Goal: Information Seeking & Learning: Learn about a topic

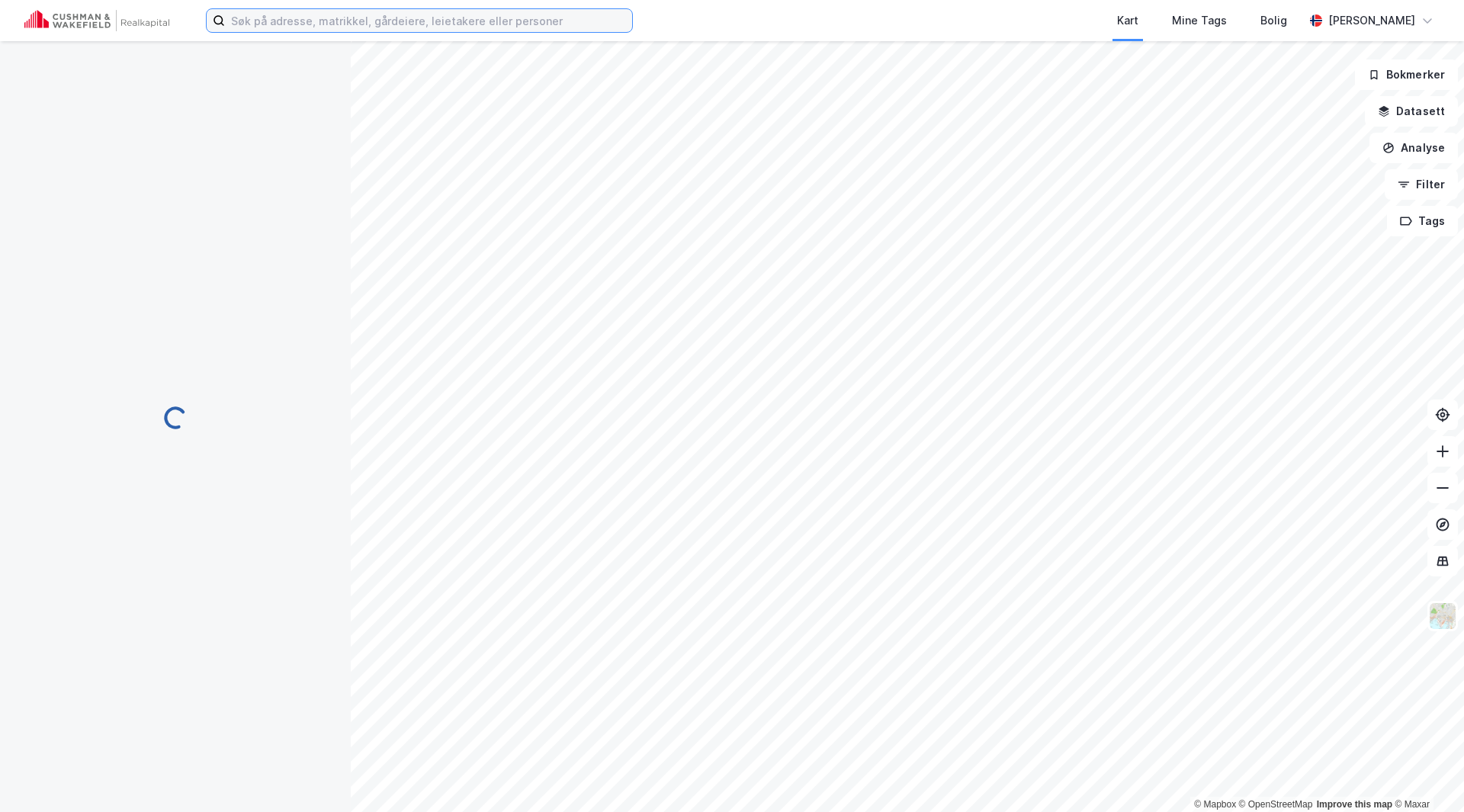
click at [406, 24] on input at bounding box center [429, 20] width 407 height 23
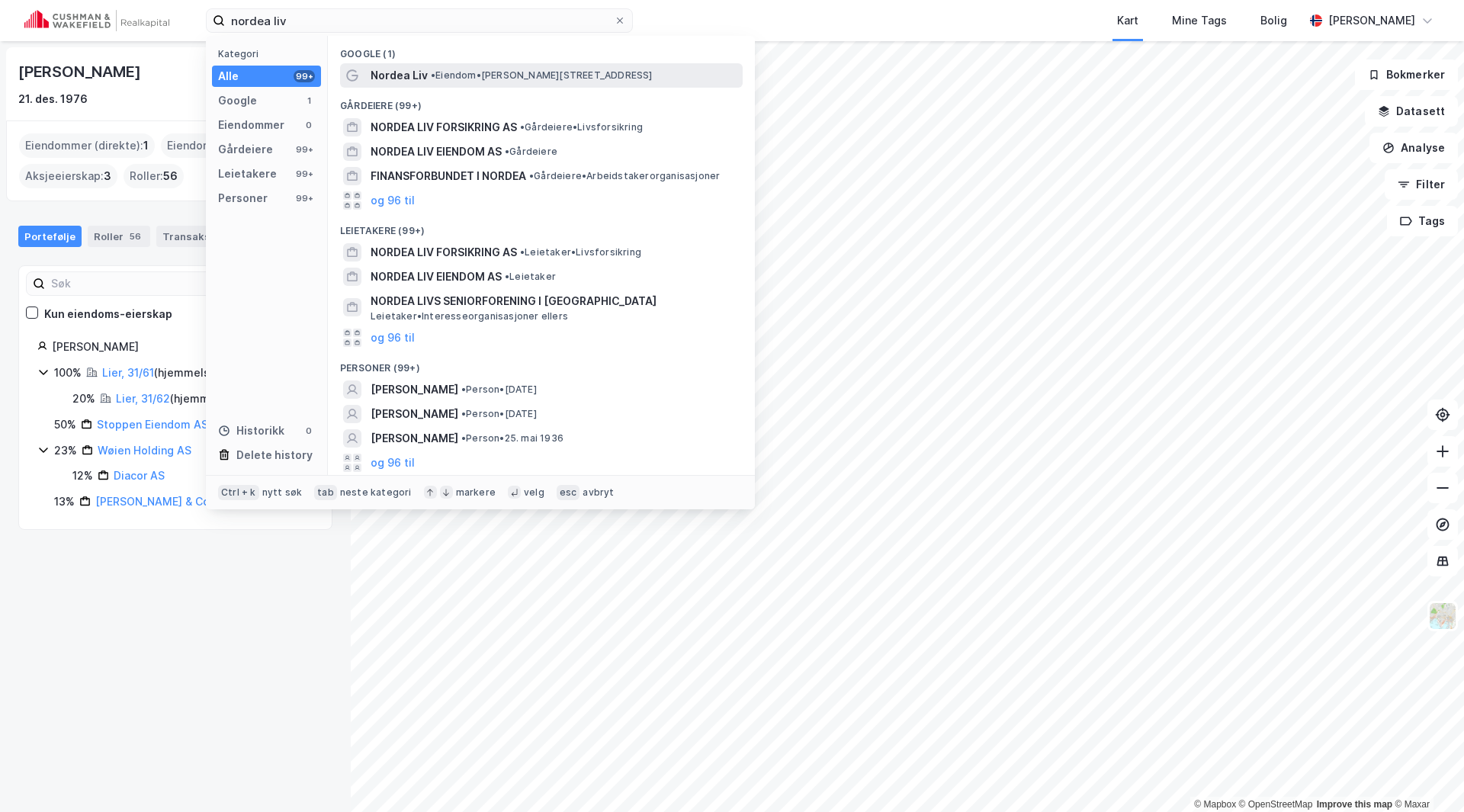
click at [404, 73] on span "Nordea Liv" at bounding box center [399, 75] width 57 height 19
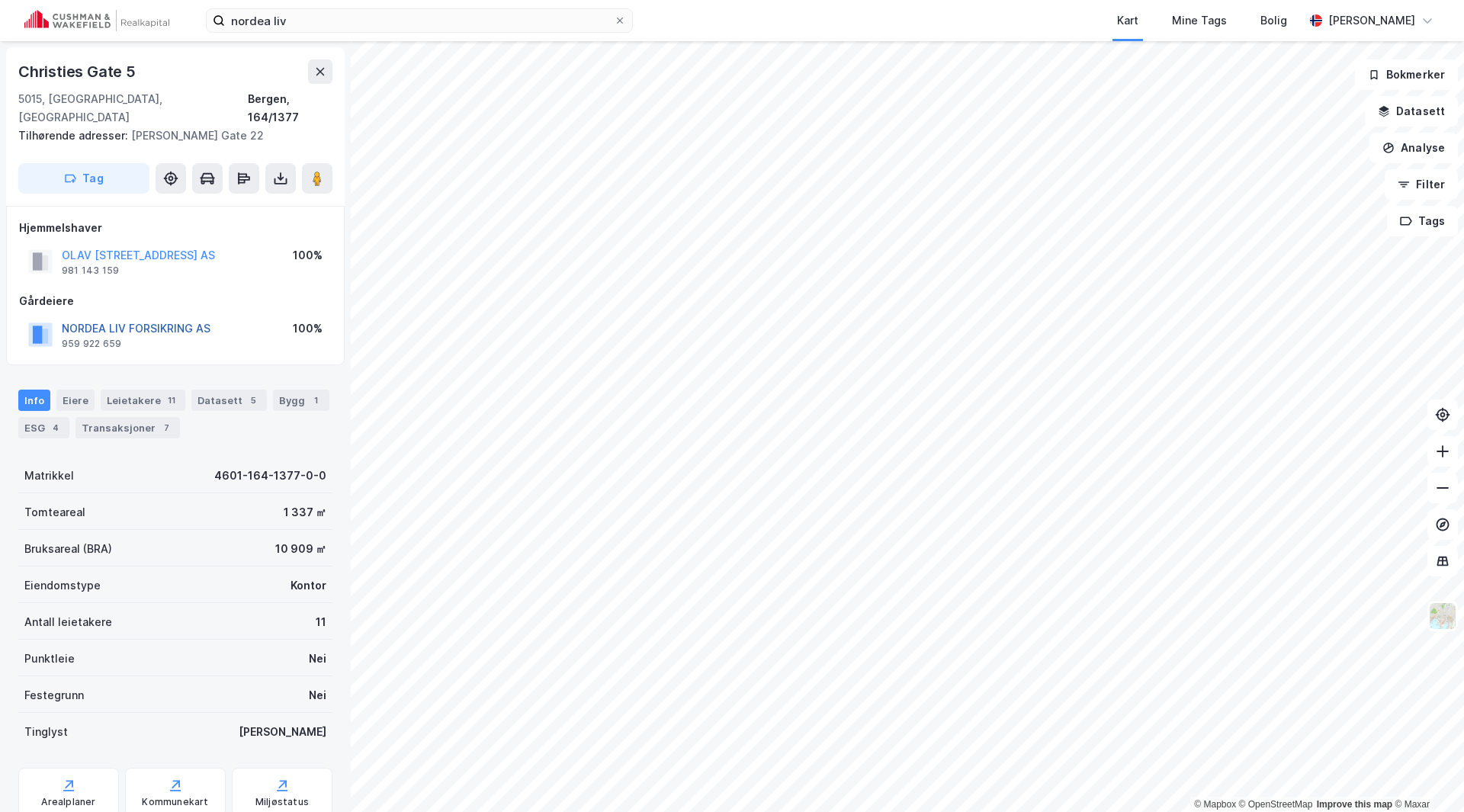
click at [0, 0] on button "NORDEA LIV FORSIKRING AS" at bounding box center [0, 0] width 0 height 0
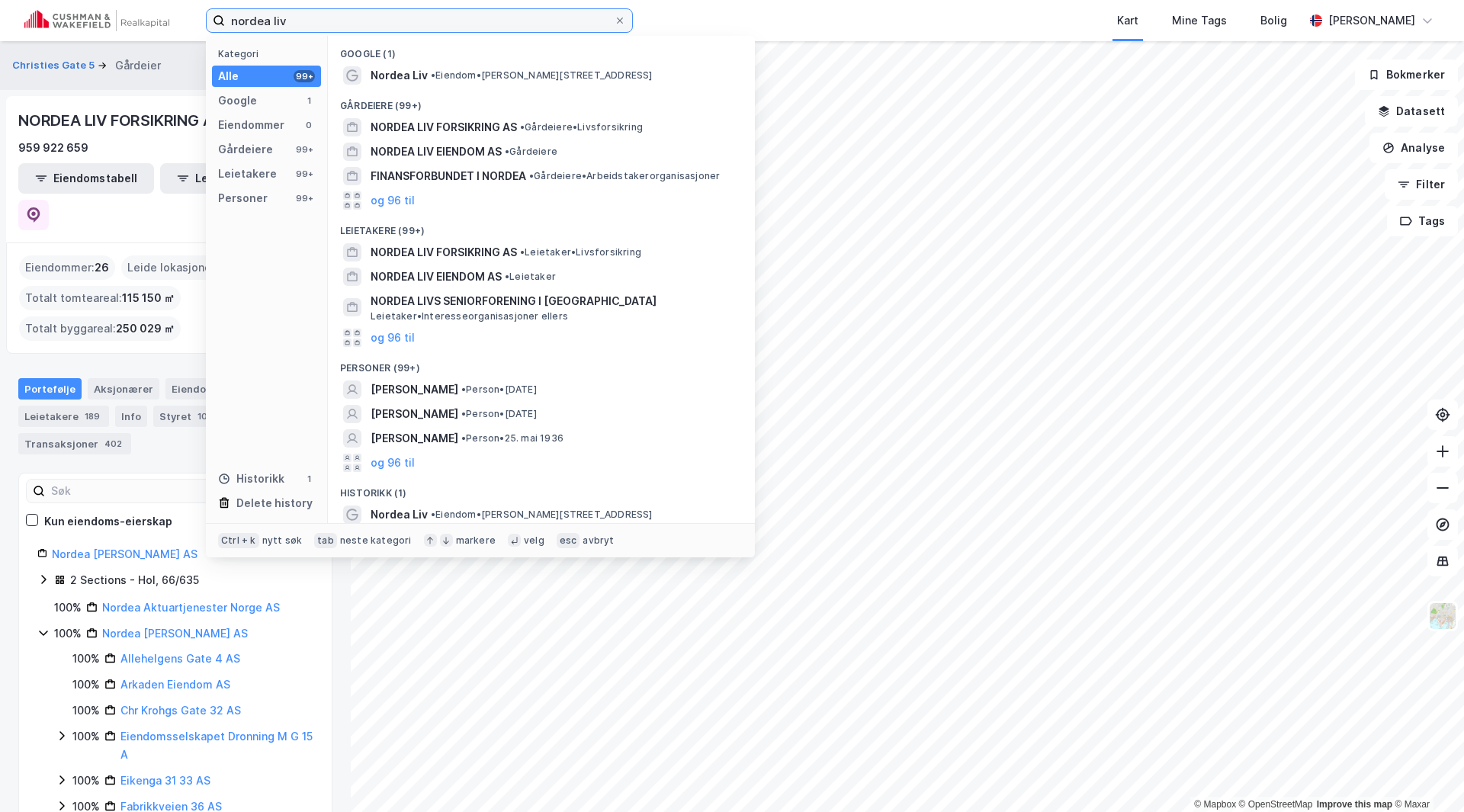
drag, startPoint x: 269, startPoint y: 21, endPoint x: 153, endPoint y: 31, distance: 116.4
click at [153, 31] on div "nordea liv Kategori Alle 99+ Google 1 Eiendommer 0 Gårdeiere 99+ Leietakere 99+…" at bounding box center [732, 21] width 1464 height 41
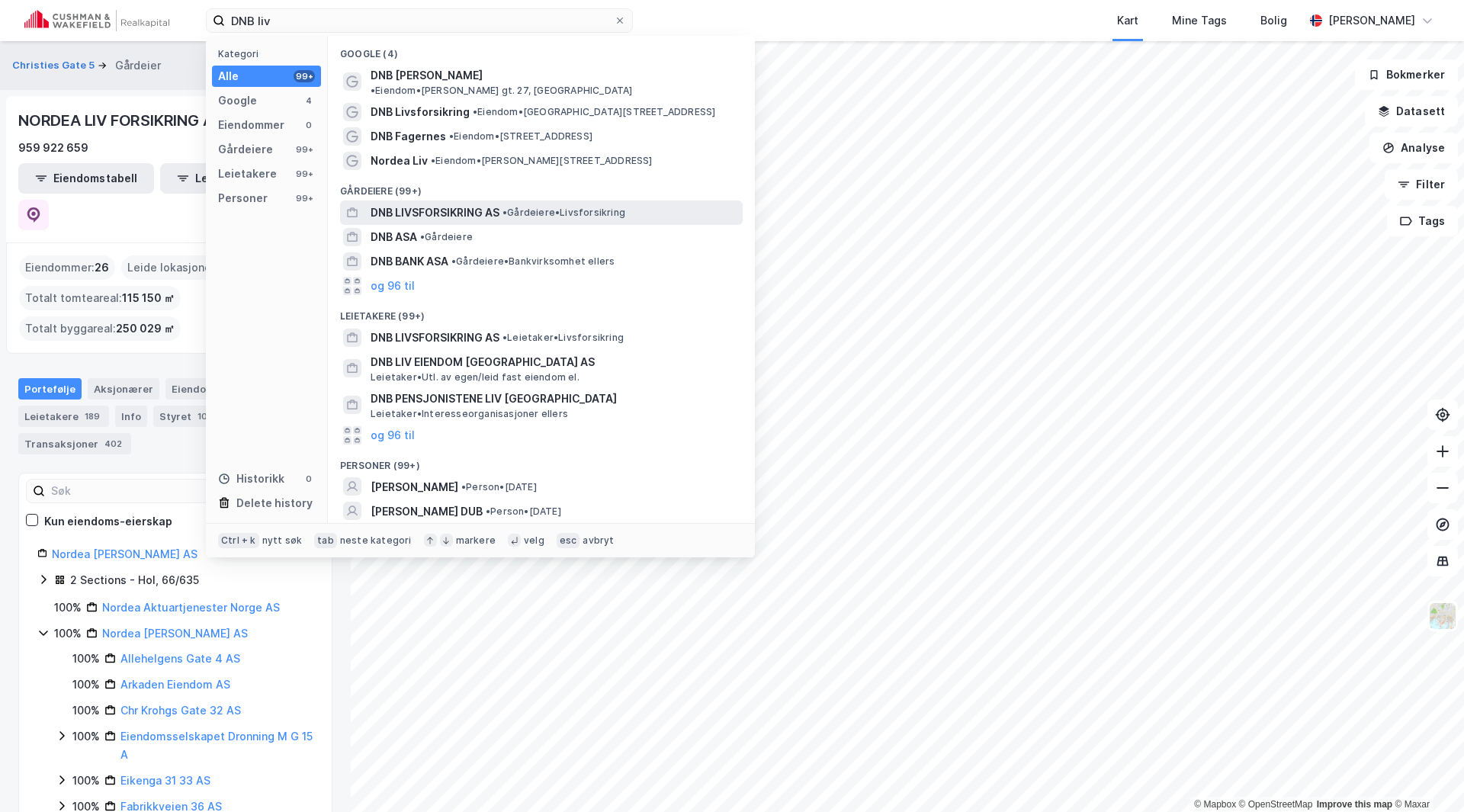
click at [442, 203] on span "DNB LIVSFORSIKRING AS" at bounding box center [435, 212] width 129 height 19
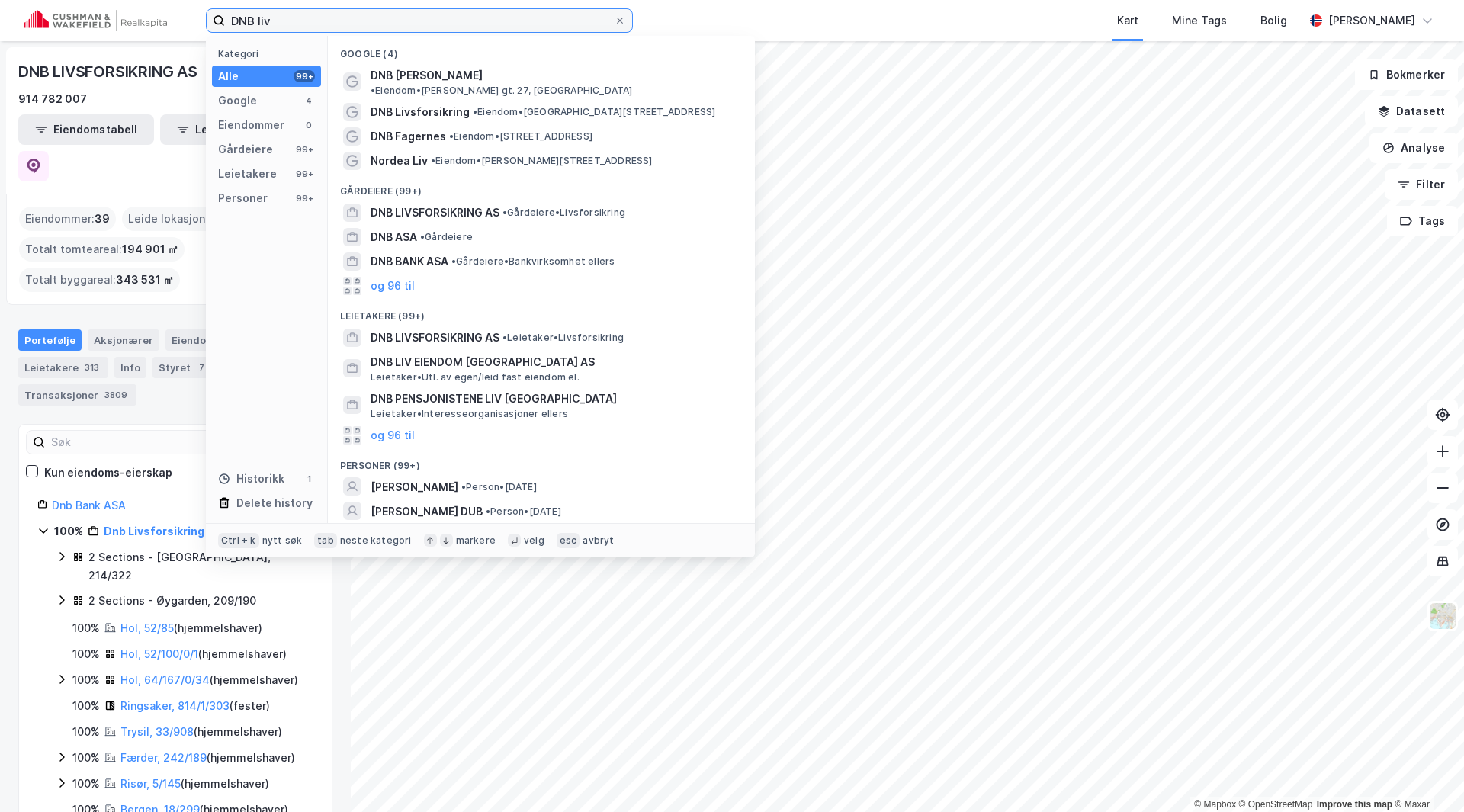
drag, startPoint x: 275, startPoint y: 12, endPoint x: 210, endPoint y: 23, distance: 65.9
click at [210, 23] on label "DNB liv" at bounding box center [419, 21] width 427 height 25
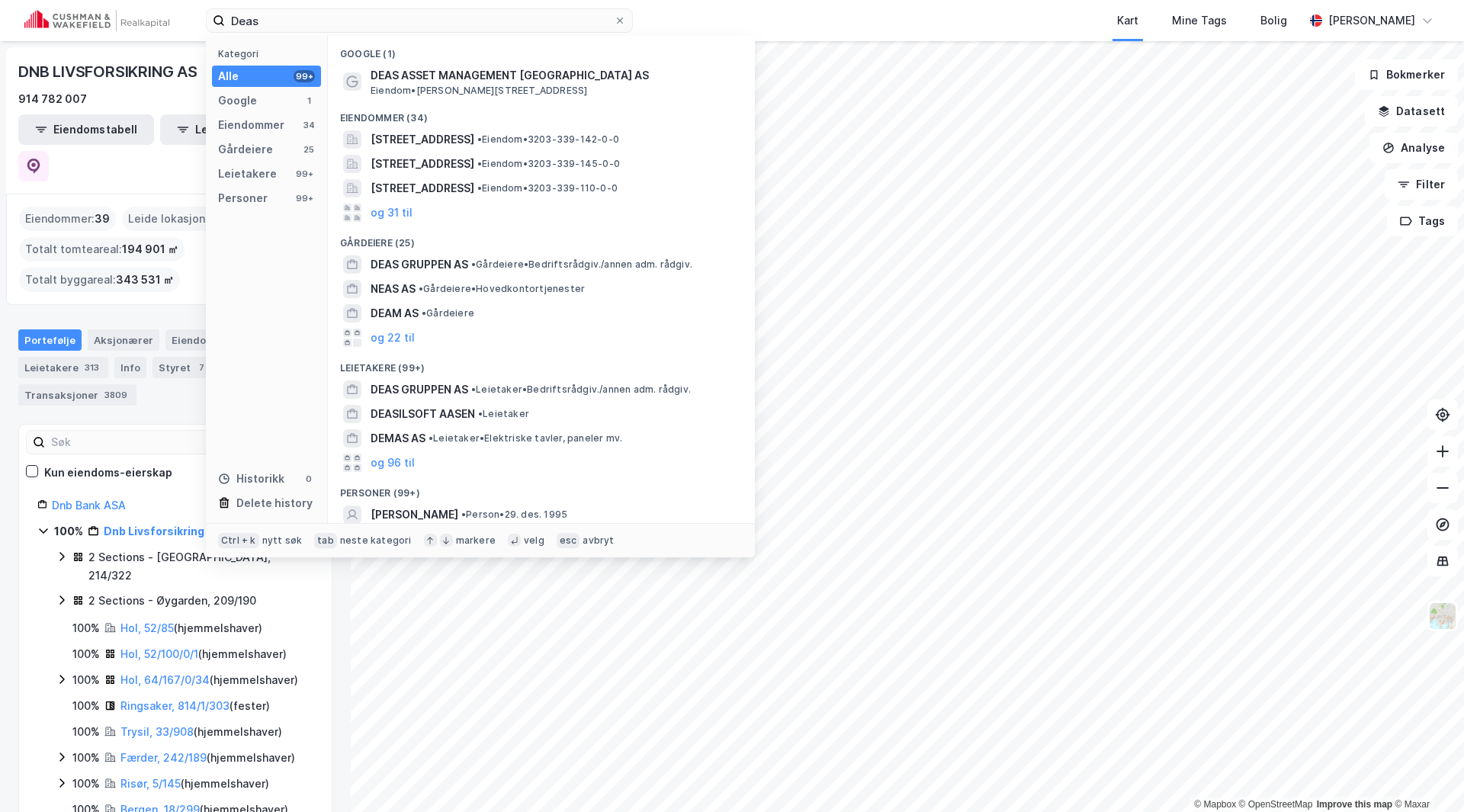
click at [427, 59] on div "Google (1)" at bounding box center [541, 49] width 427 height 28
click at [430, 66] on span "DEAS ASSET MANAGEMENT [GEOGRAPHIC_DATA] AS" at bounding box center [554, 75] width 366 height 19
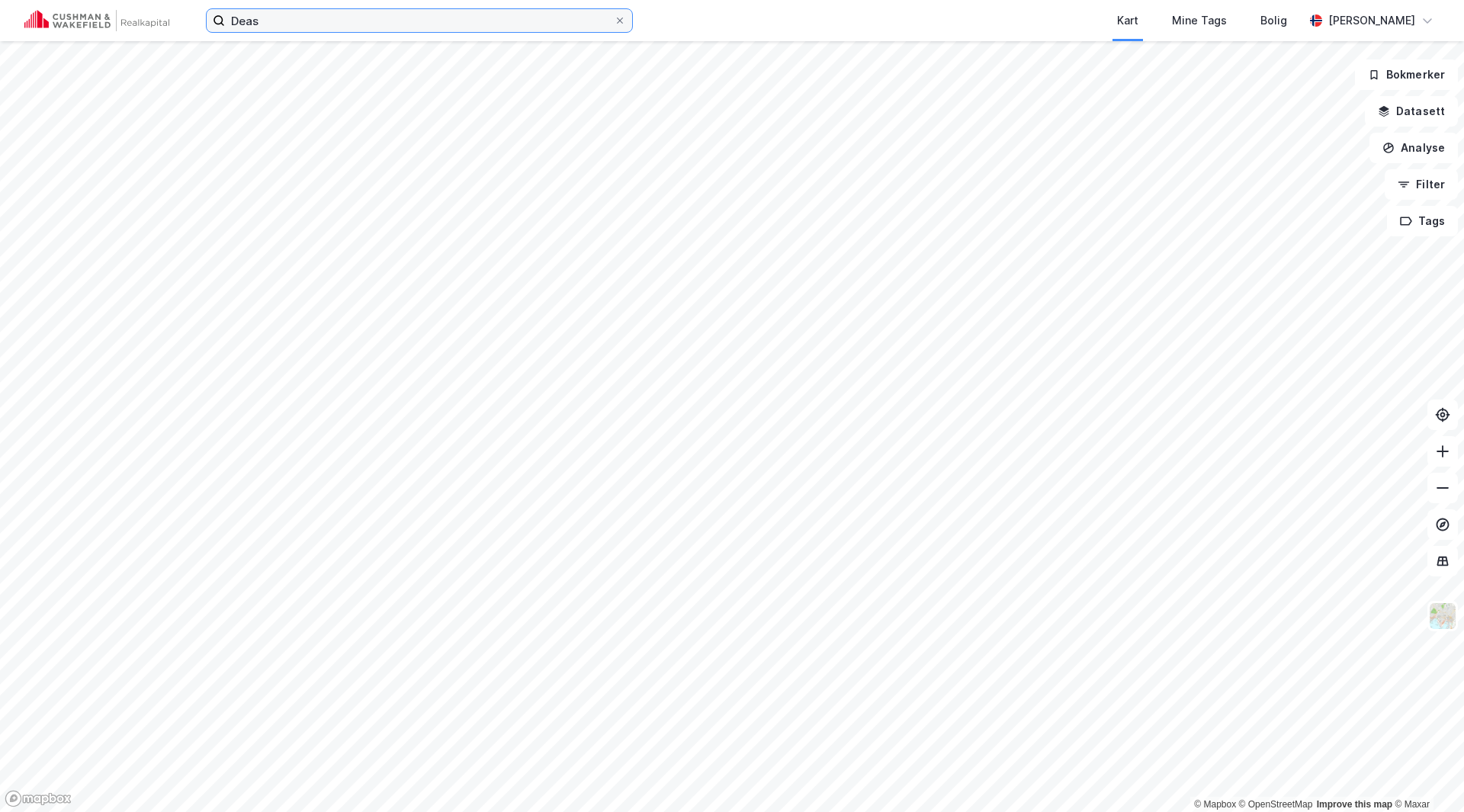
click at [287, 12] on input "Deas" at bounding box center [419, 20] width 388 height 23
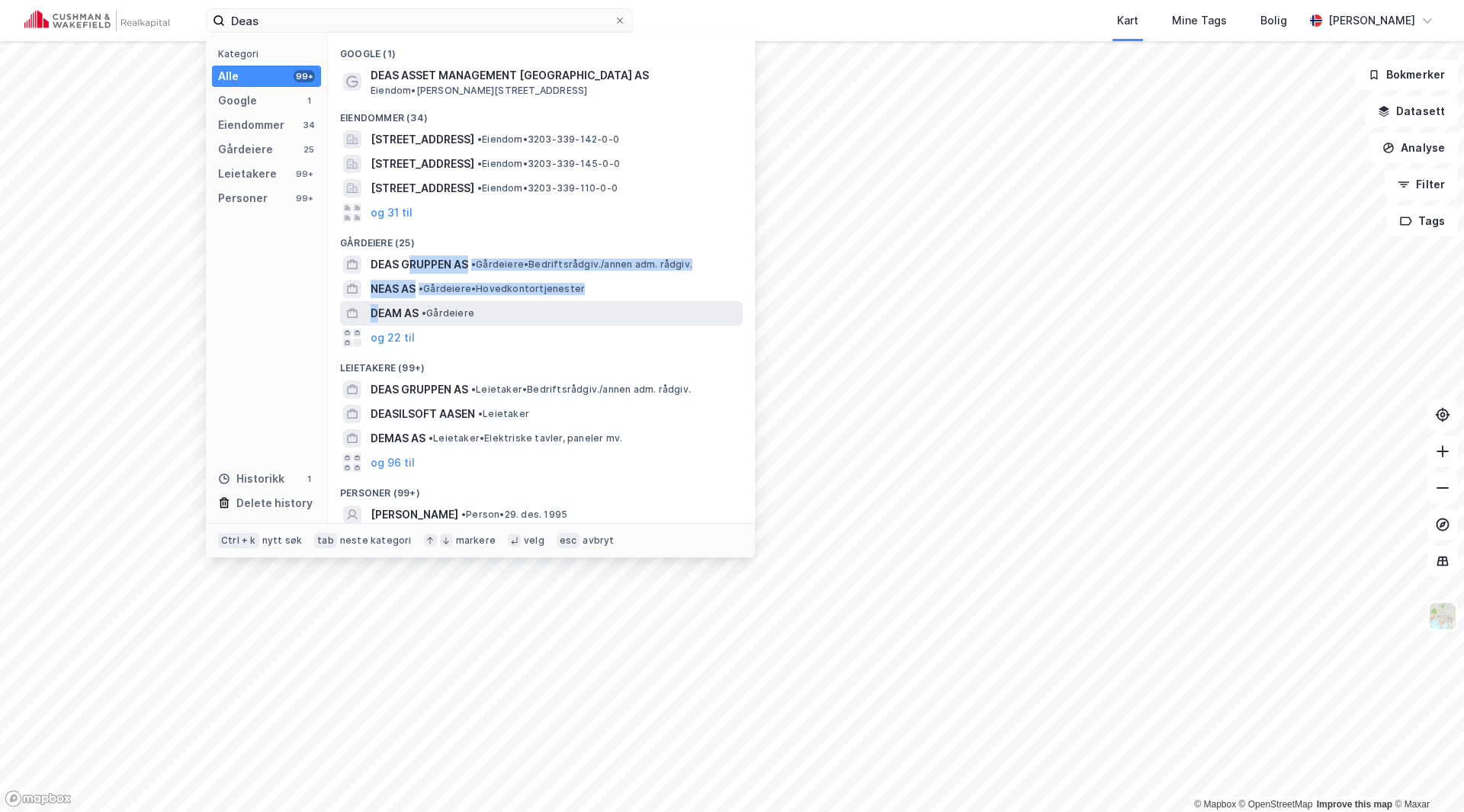
drag, startPoint x: 410, startPoint y: 260, endPoint x: 375, endPoint y: 311, distance: 61.9
click at [375, 311] on div "Google (1) DEAS ASSET MANAGEMENT [GEOGRAPHIC_DATA] AS Eiendom • [STREET_ADDRESS…" at bounding box center [541, 278] width 427 height 487
click at [391, 290] on span "NEAS AS" at bounding box center [393, 289] width 45 height 19
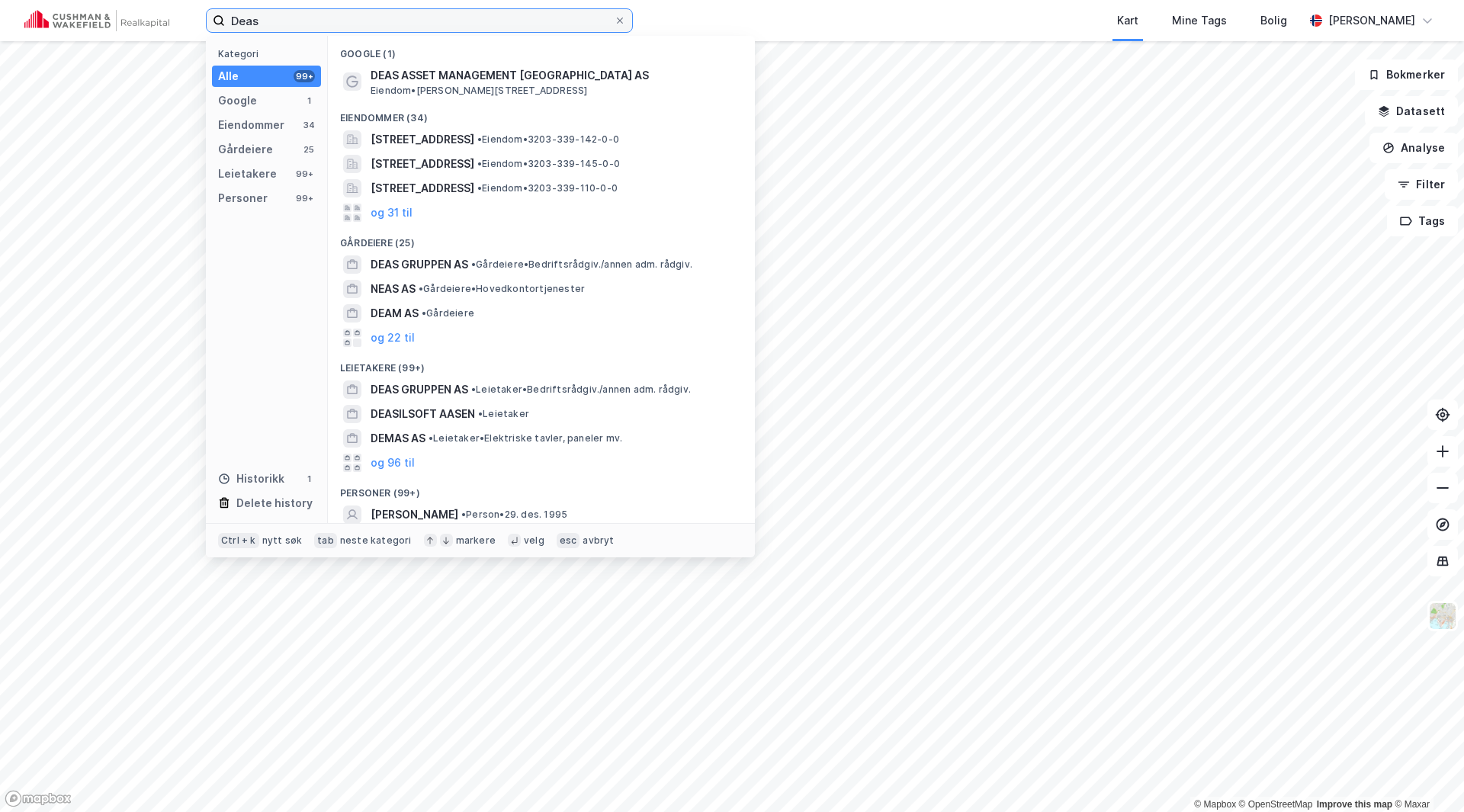
click at [279, 22] on input "Deas" at bounding box center [419, 20] width 388 height 23
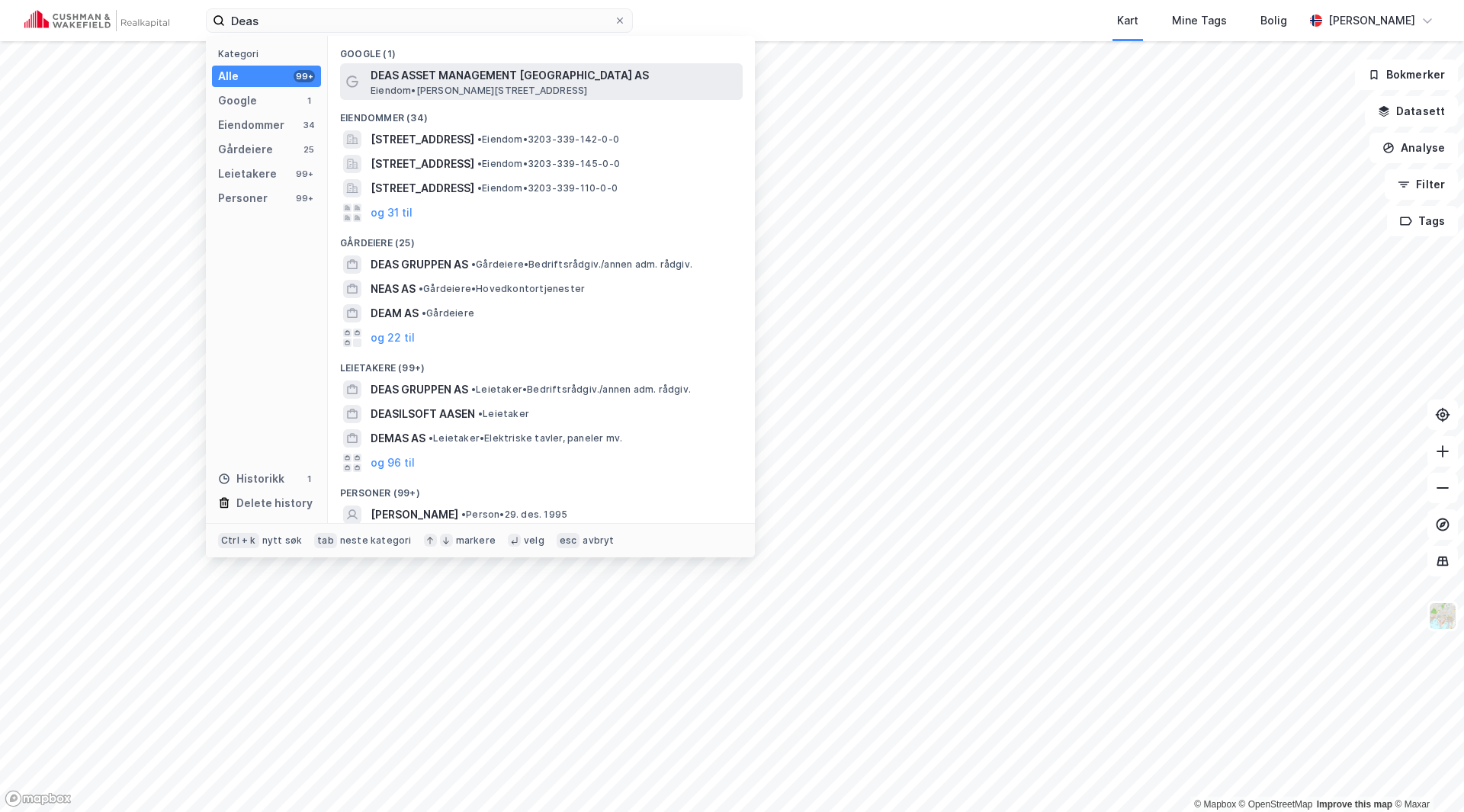
click at [439, 74] on span "DEAS ASSET MANAGEMENT [GEOGRAPHIC_DATA] AS" at bounding box center [554, 75] width 366 height 19
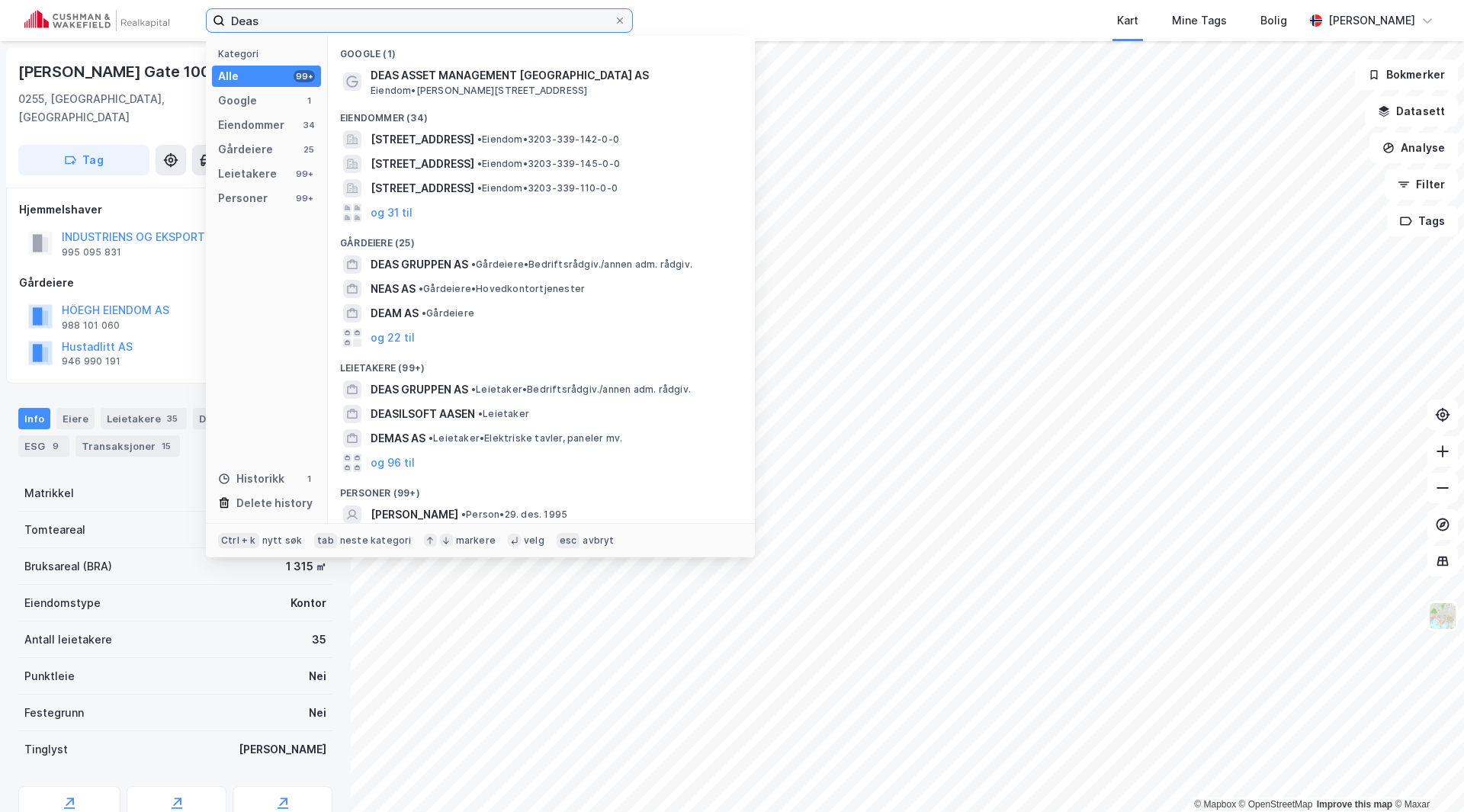
drag, startPoint x: 294, startPoint y: 22, endPoint x: 196, endPoint y: 16, distance: 98.2
click at [196, 16] on div "Deas Kategori Alle 99+ Google 1 Eiendommer 34 Gårdeiere 25 Leietakere 99+ Perso…" at bounding box center [732, 21] width 1464 height 41
type input "G"
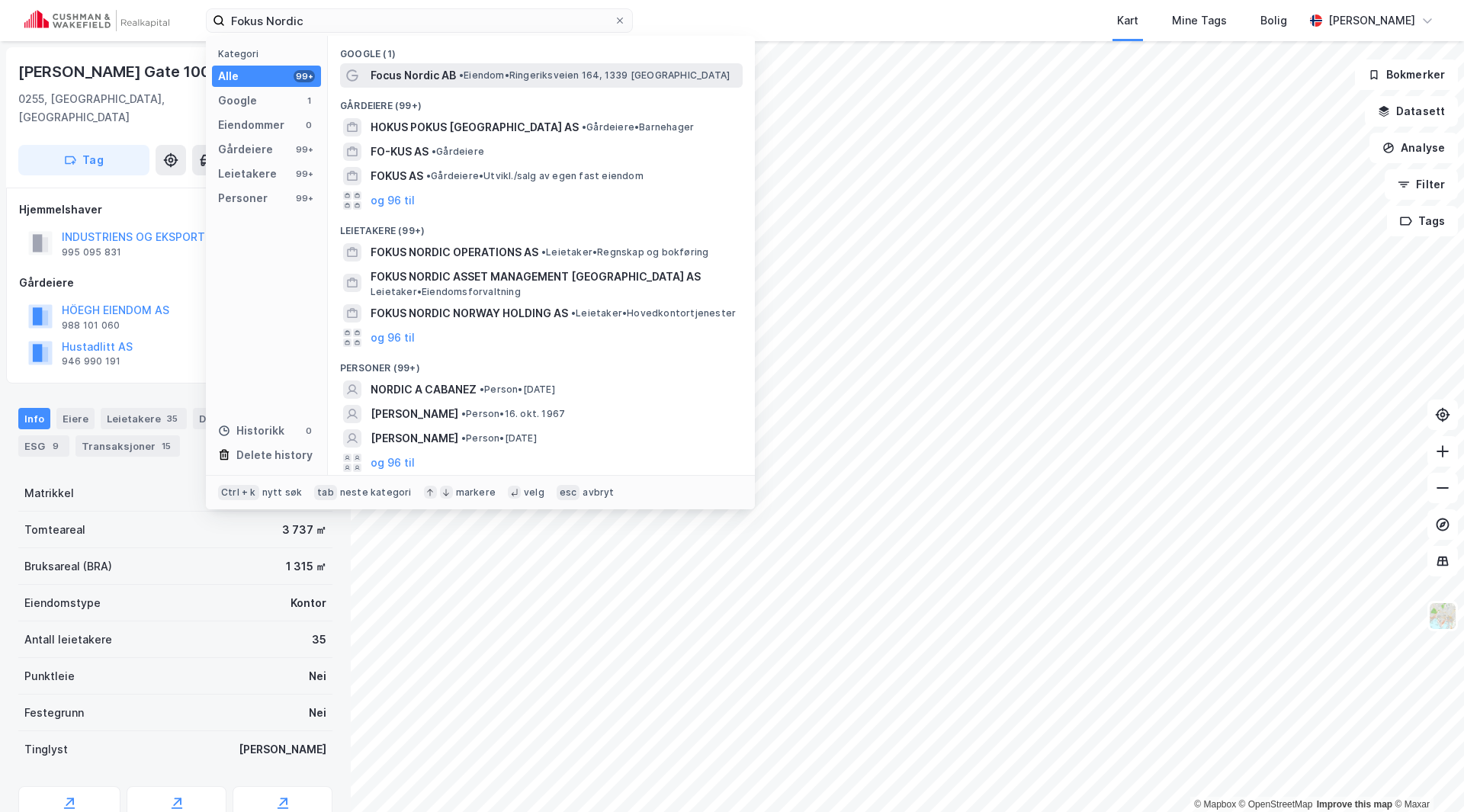
click at [433, 74] on span "Focus Nordic AB" at bounding box center [413, 75] width 86 height 19
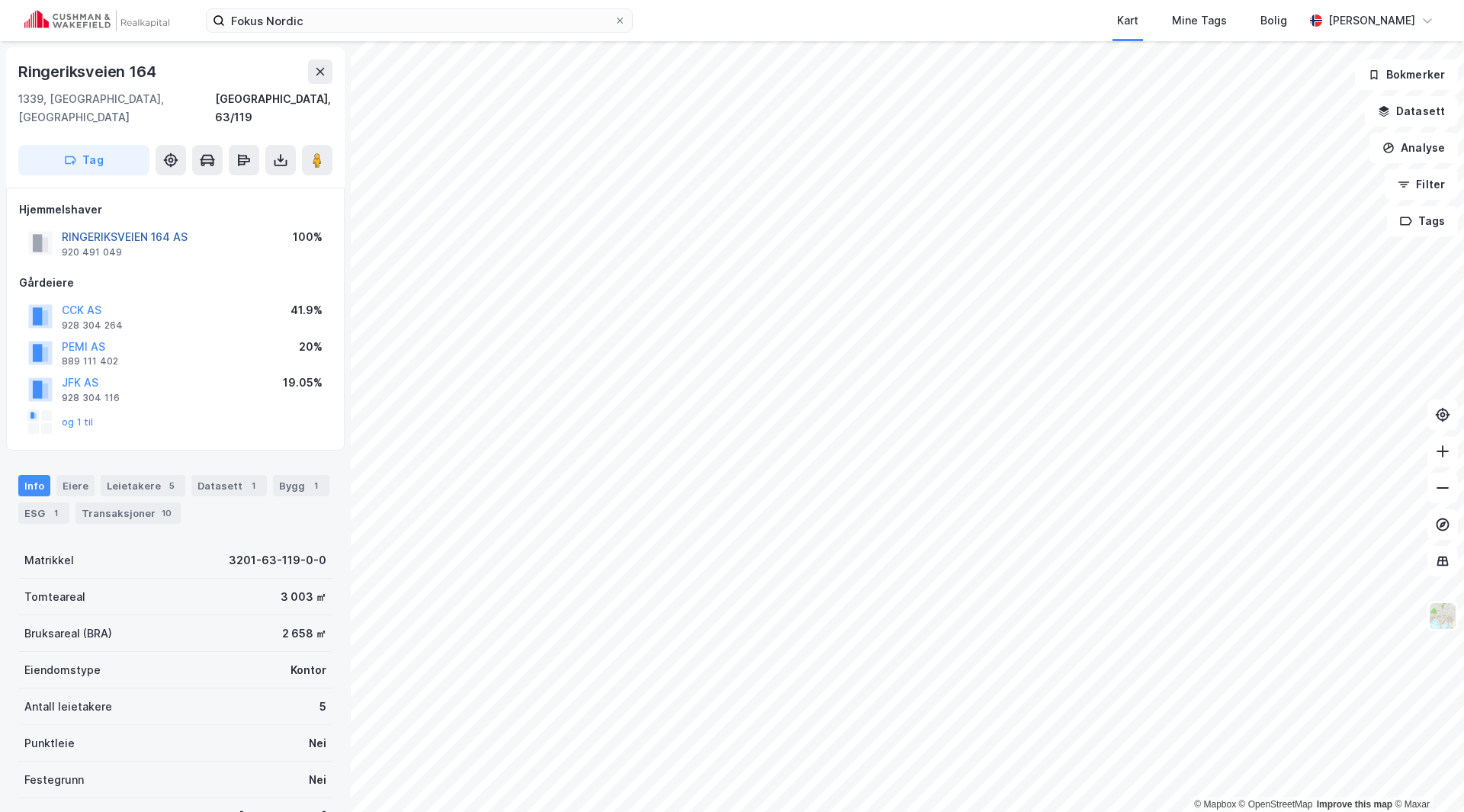
click at [0, 0] on button "RINGERIKSVEIEN 164 AS" at bounding box center [0, 0] width 0 height 0
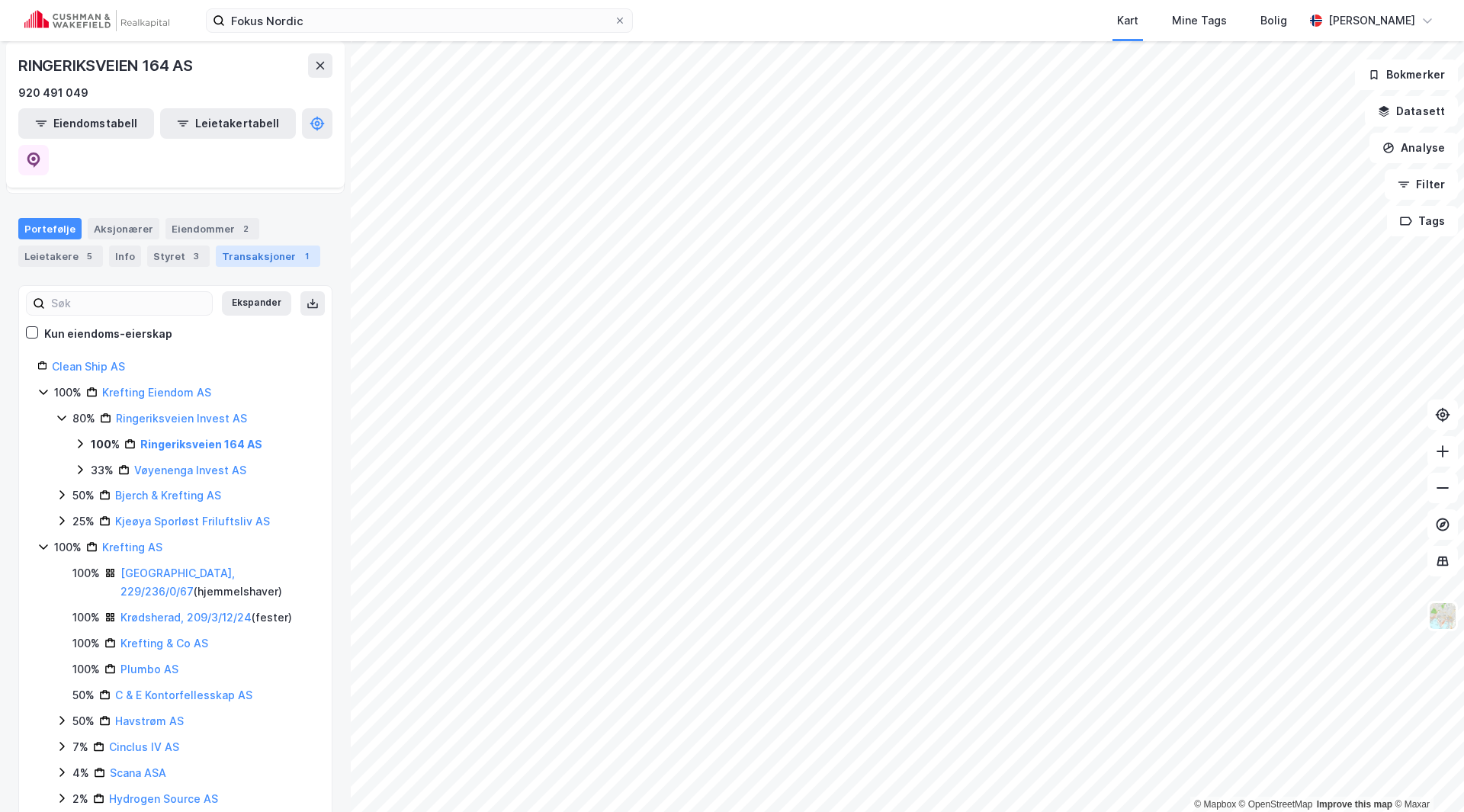
scroll to position [51, 0]
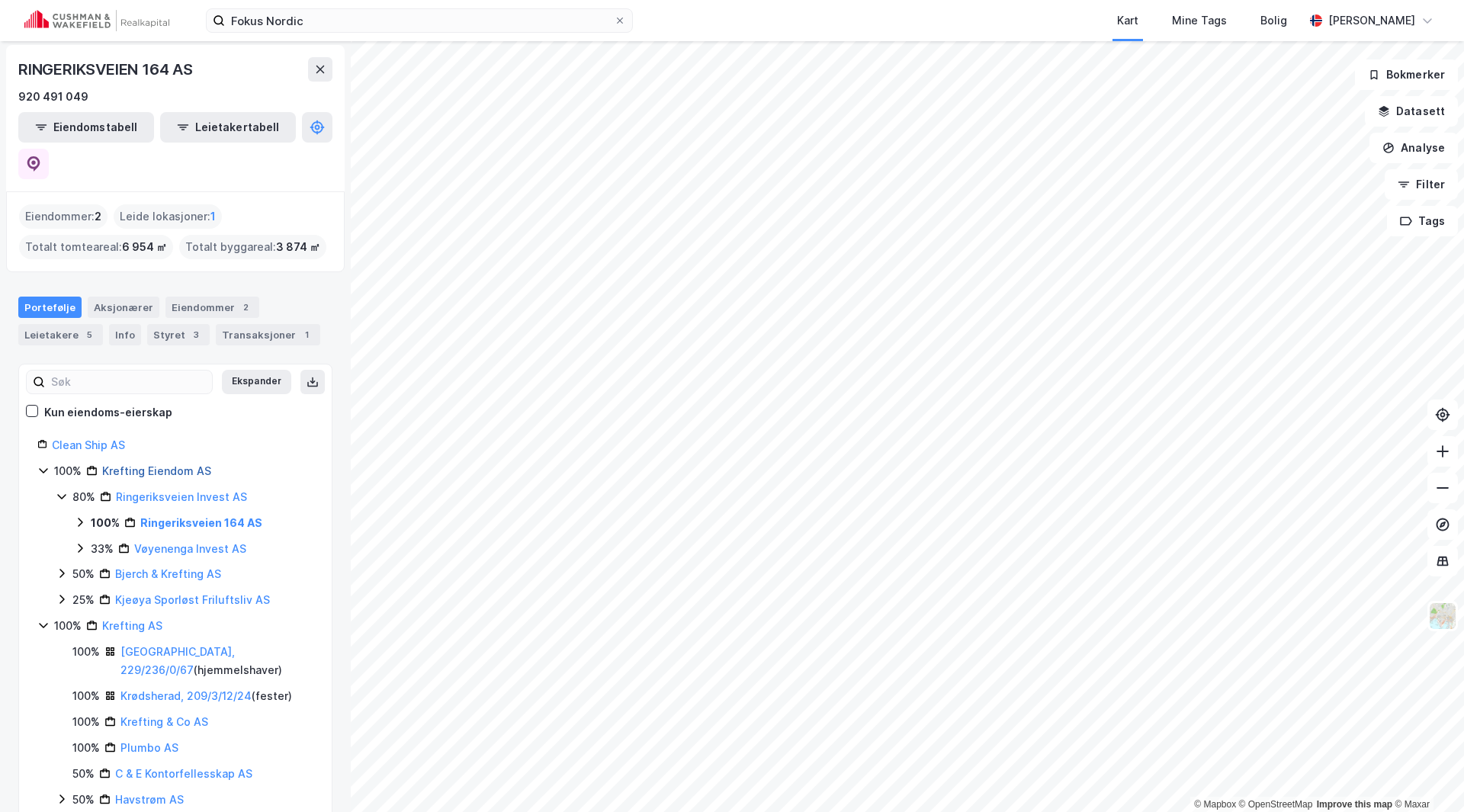
click at [165, 464] on link "Krefting Eiendom AS" at bounding box center [156, 470] width 109 height 13
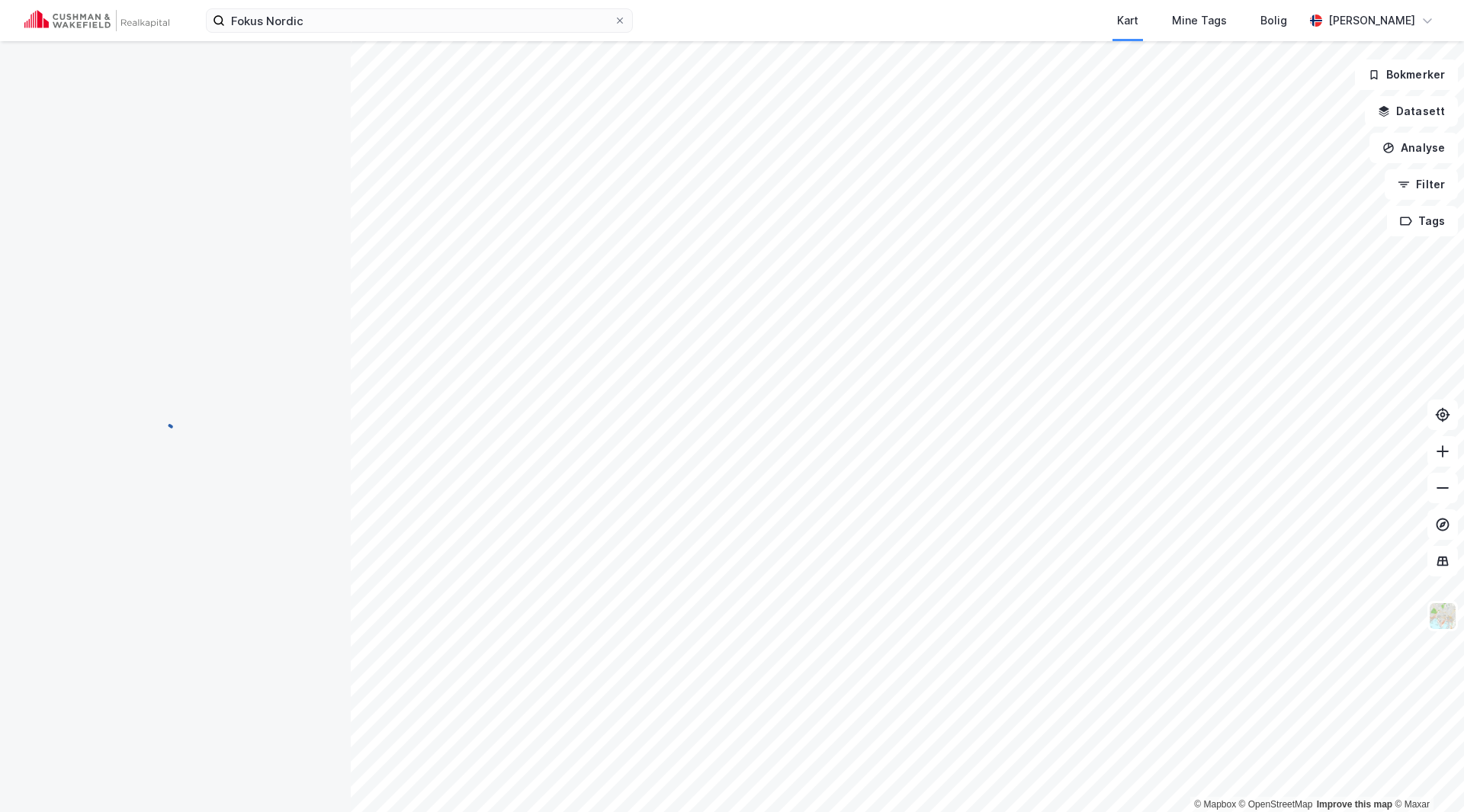
scroll to position [0, 0]
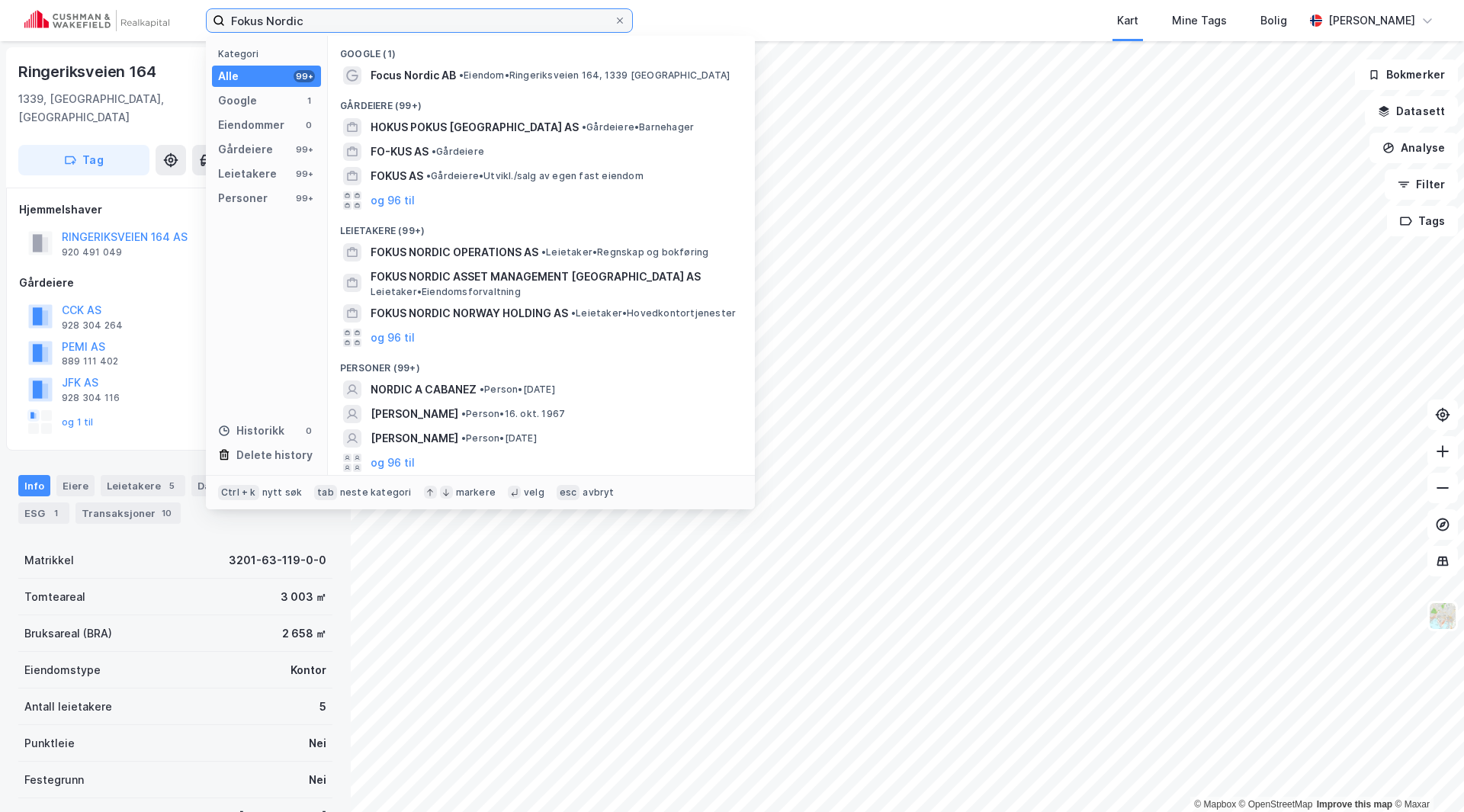
drag, startPoint x: 341, startPoint y: 20, endPoint x: 222, endPoint y: 16, distance: 119.1
click at [222, 16] on label "Fokus Nordic" at bounding box center [419, 21] width 427 height 25
click at [463, 312] on span "FOKUS NORDIC NORWAY HOLDING AS" at bounding box center [469, 313] width 198 height 19
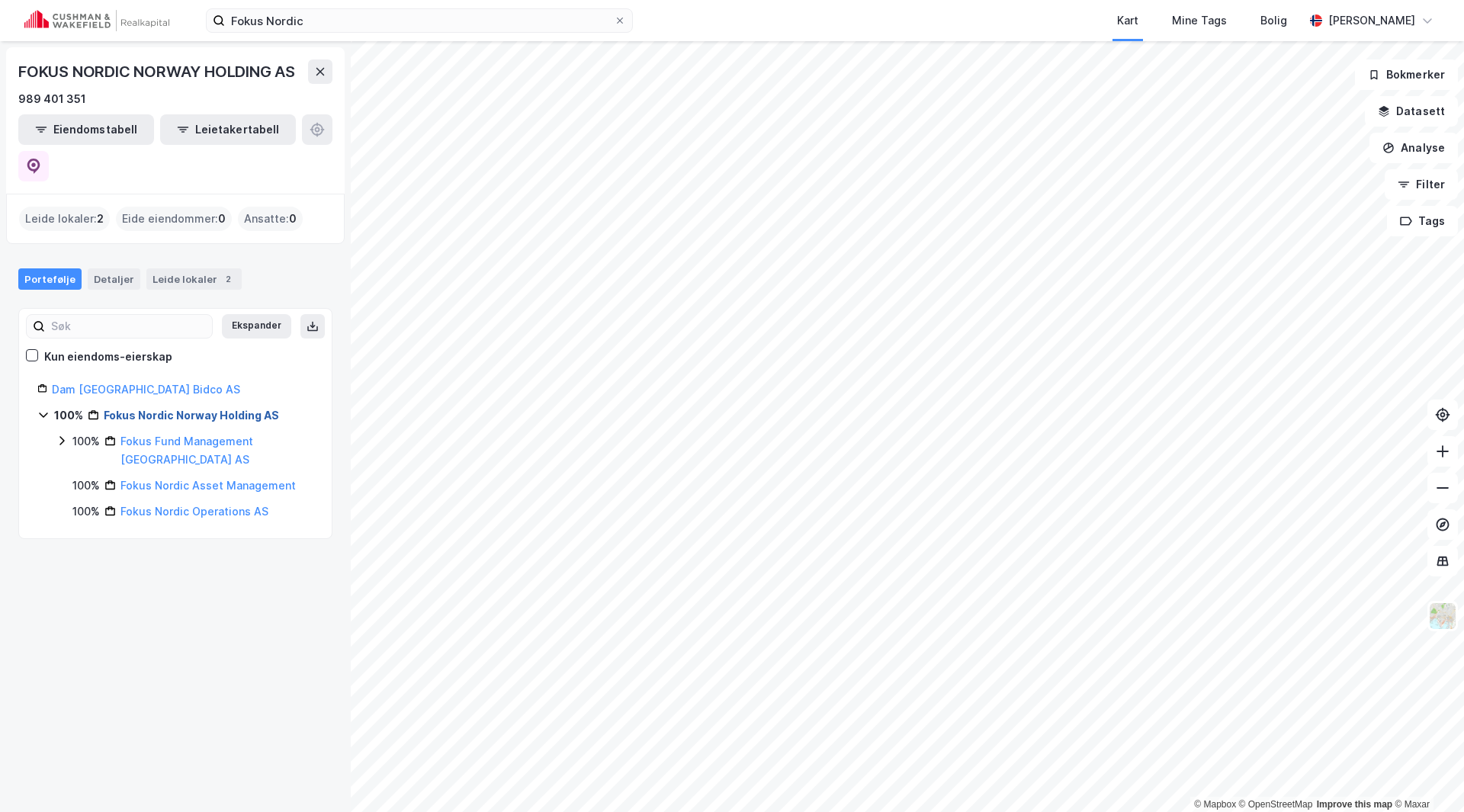
click at [147, 409] on link "Fokus Nordic Norway Holding AS" at bounding box center [191, 415] width 175 height 13
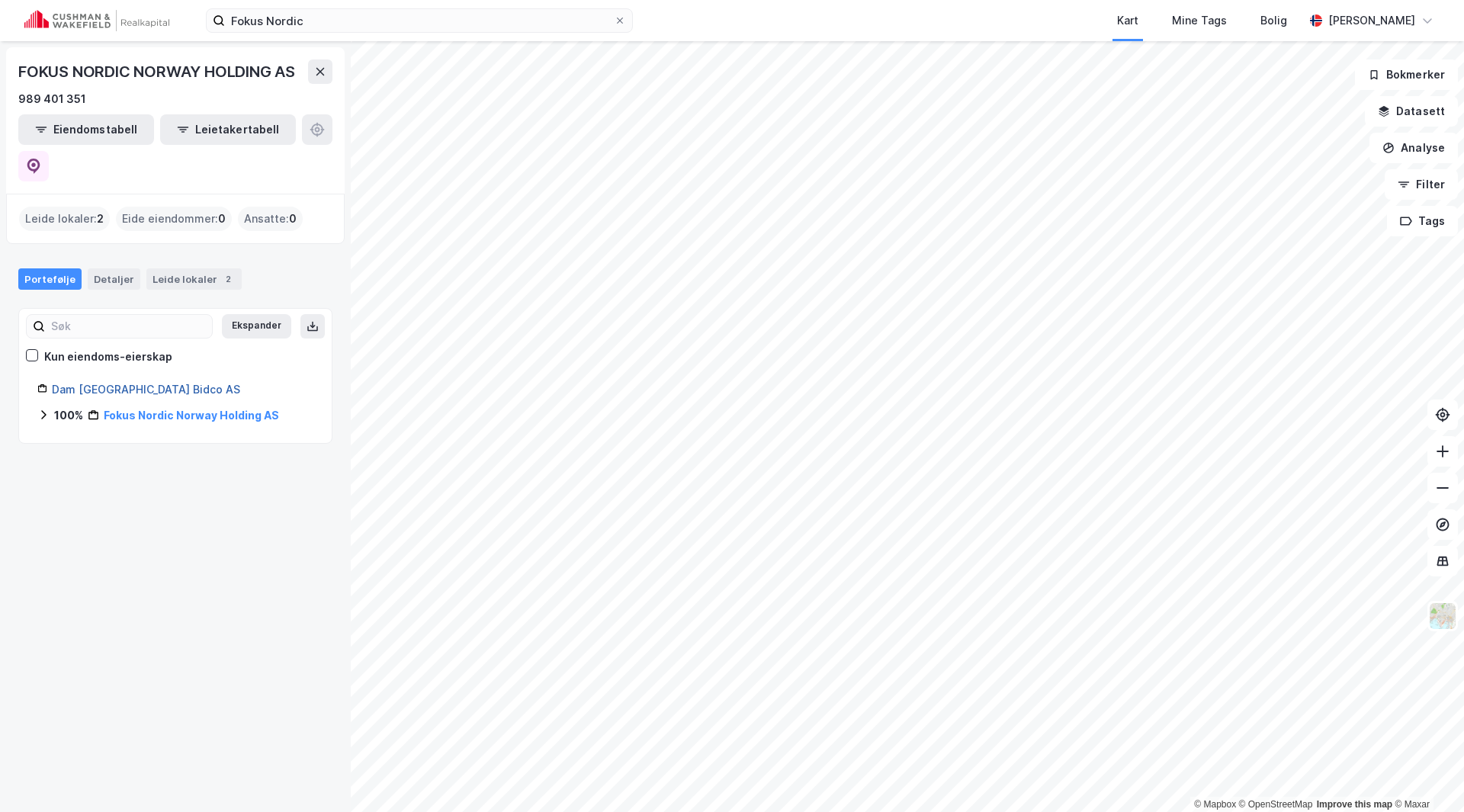
click at [117, 382] on link "Dam [GEOGRAPHIC_DATA] Bidco AS" at bounding box center [146, 388] width 189 height 13
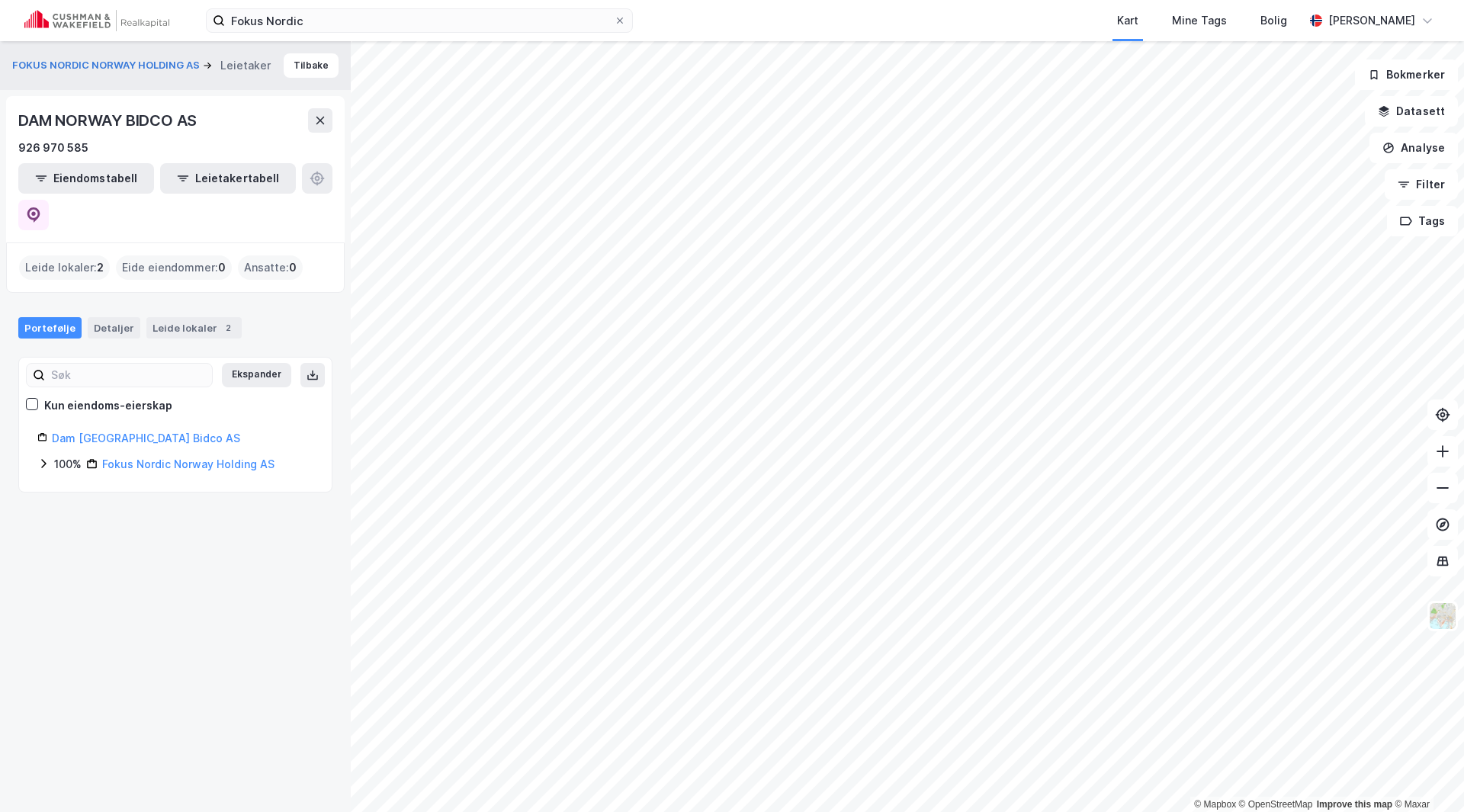
click at [64, 256] on div "Leide lokaler : 2" at bounding box center [64, 267] width 90 height 25
click at [179, 256] on div "Eide eiendommer : 0" at bounding box center [174, 267] width 116 height 25
click at [109, 176] on button "Eiendomstabell" at bounding box center [87, 178] width 136 height 30
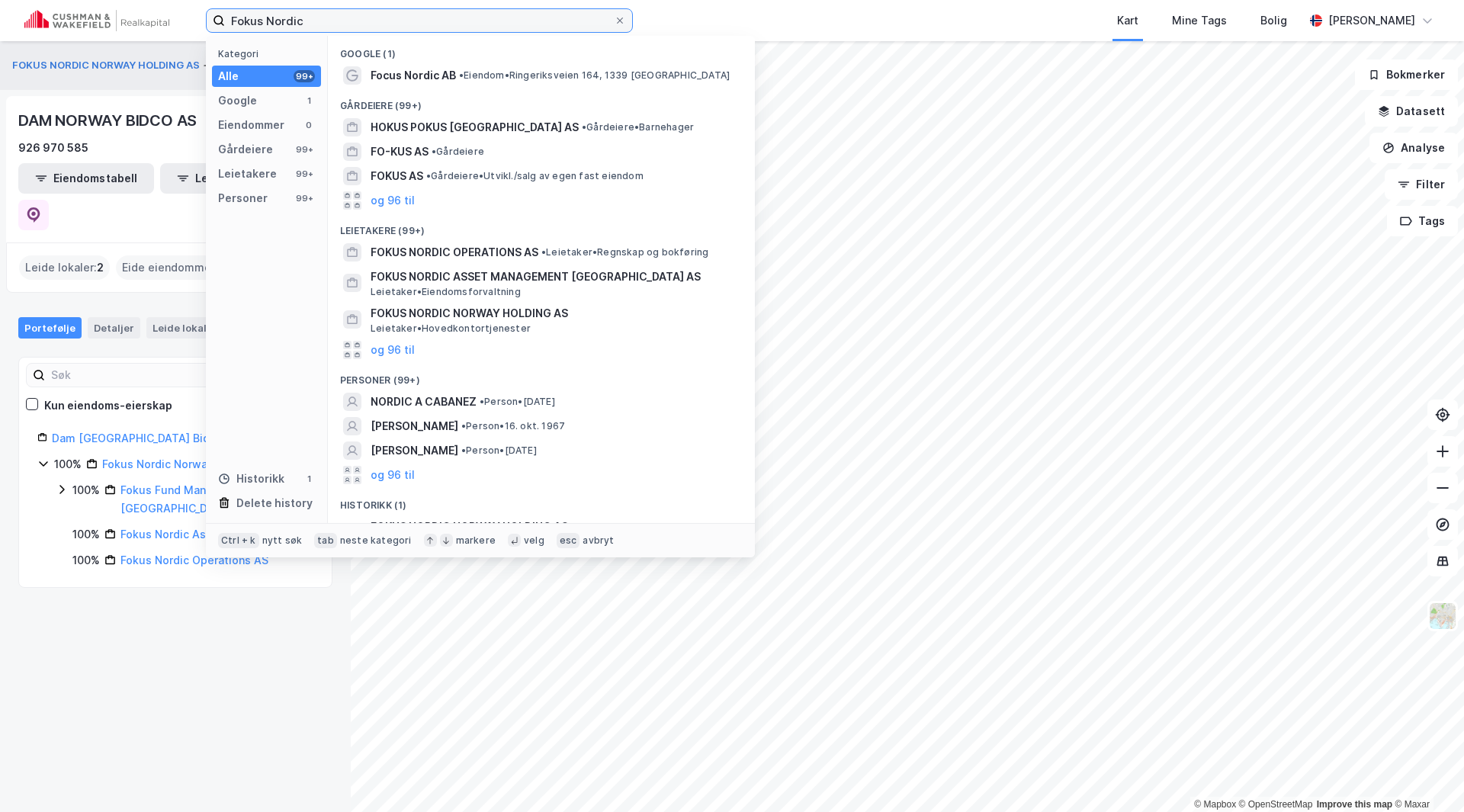
drag, startPoint x: 410, startPoint y: 15, endPoint x: 199, endPoint y: 17, distance: 211.0
click at [199, 17] on div "Fokus Nordic Kategori Alle 99+ Google 1 Eiendommer 0 Gårdeiere 99+ Leietakere 9…" at bounding box center [732, 21] width 1464 height 41
paste input "Dam [GEOGRAPHIC_DATA] Bidco AS"
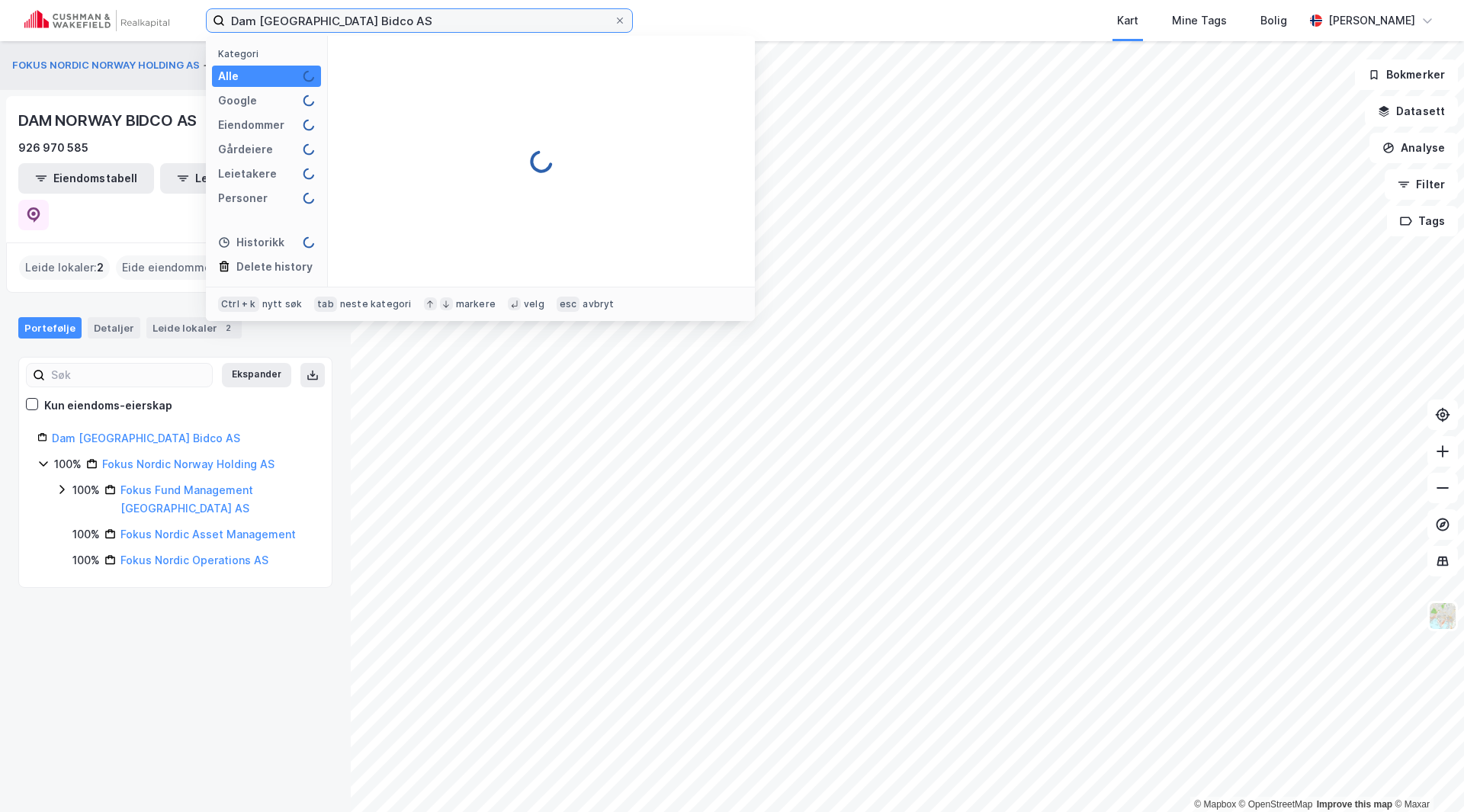
type input "Dam [GEOGRAPHIC_DATA] Bidco AS"
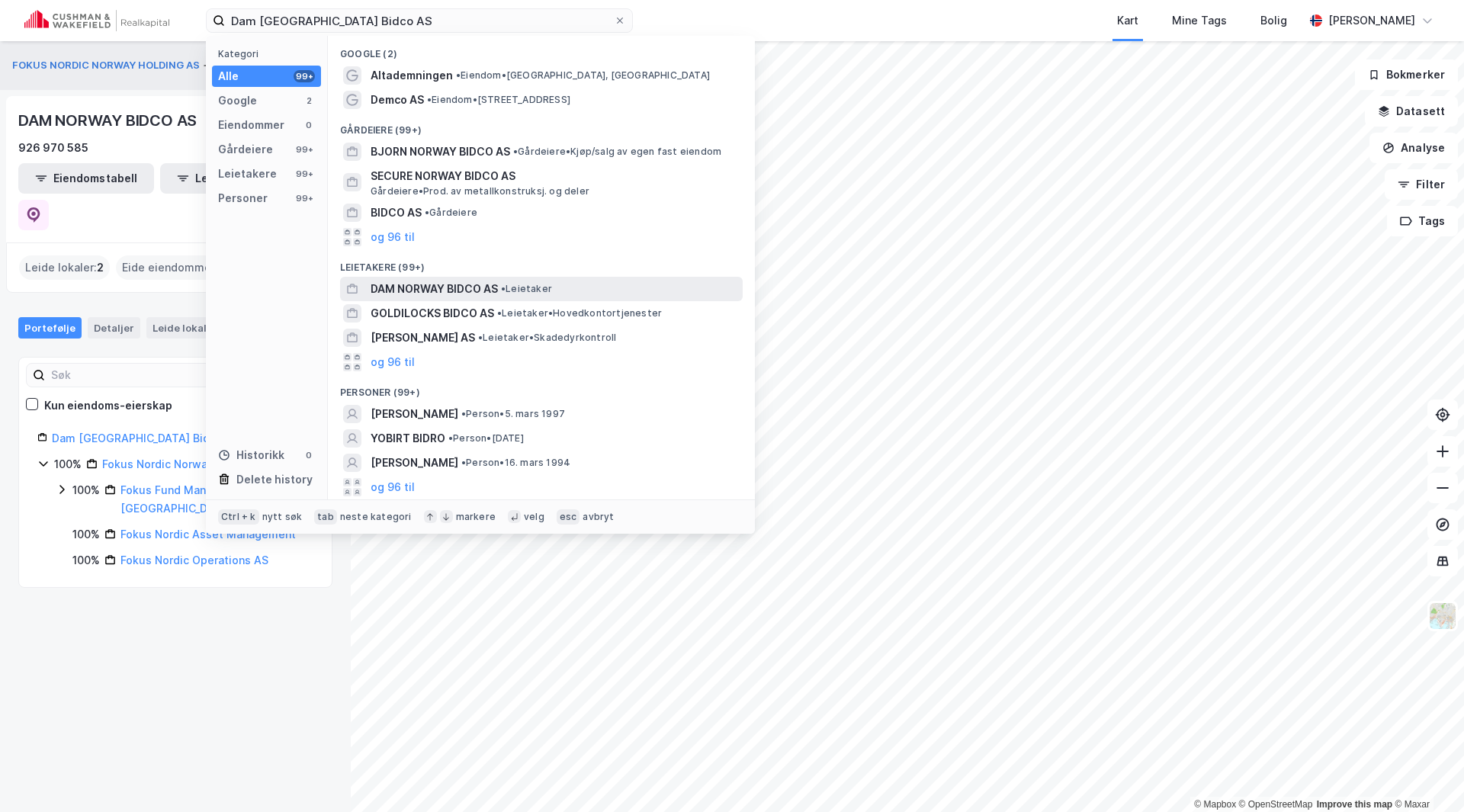
click at [467, 293] on span "DAM NORWAY BIDCO AS" at bounding box center [434, 289] width 127 height 19
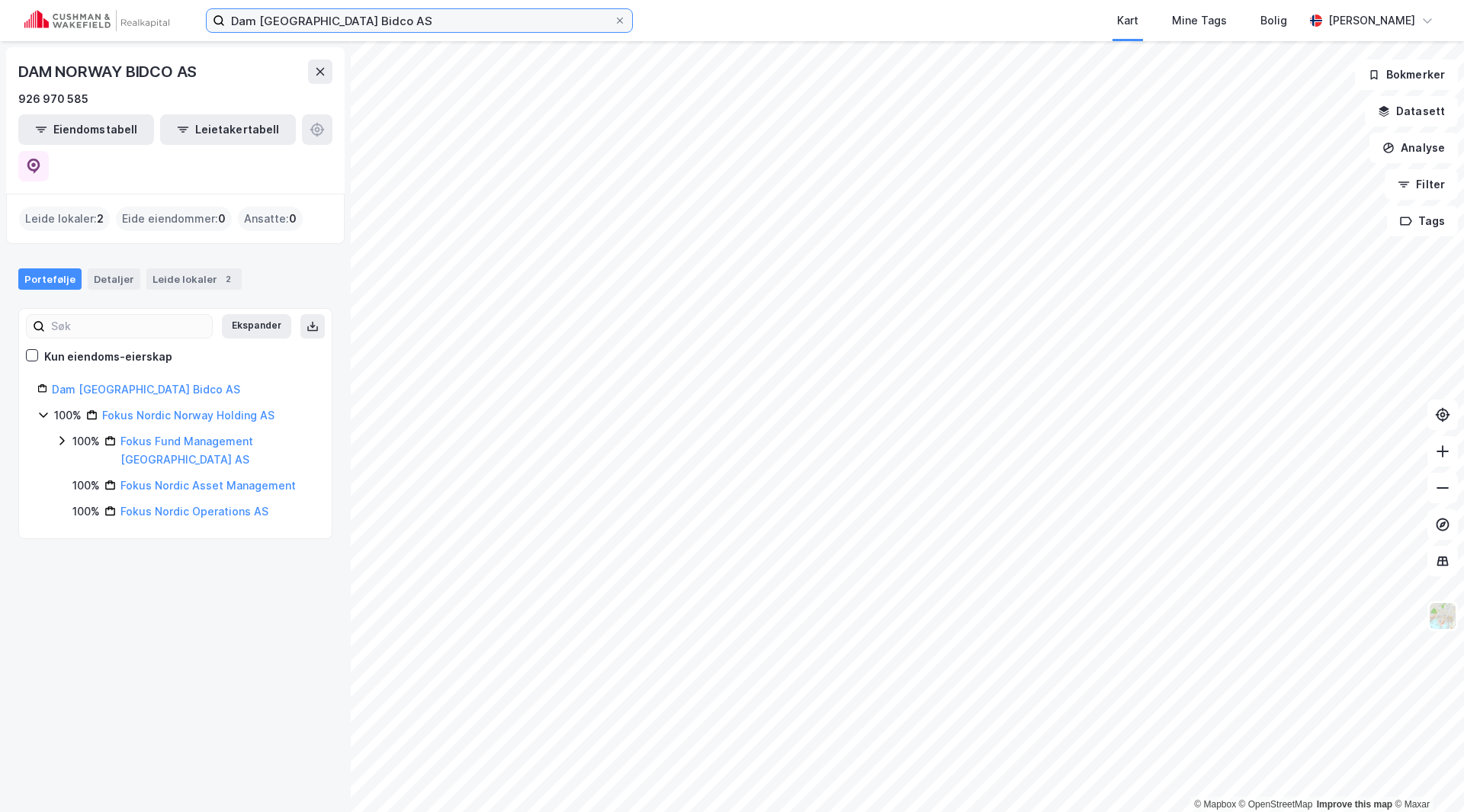
click at [379, 21] on input "Dam [GEOGRAPHIC_DATA] Bidco AS" at bounding box center [419, 20] width 388 height 23
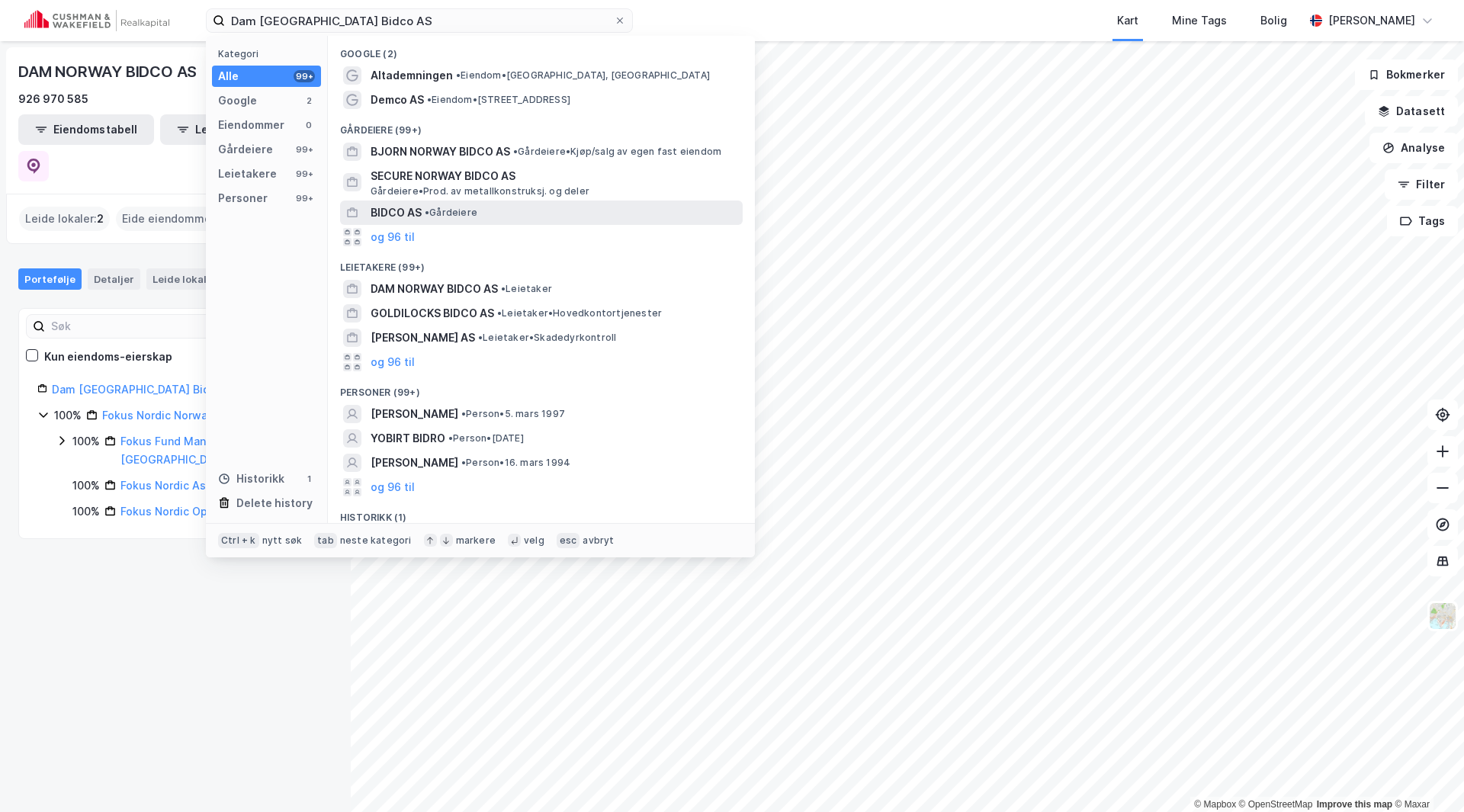
click at [384, 211] on span "BIDCO AS" at bounding box center [396, 212] width 51 height 19
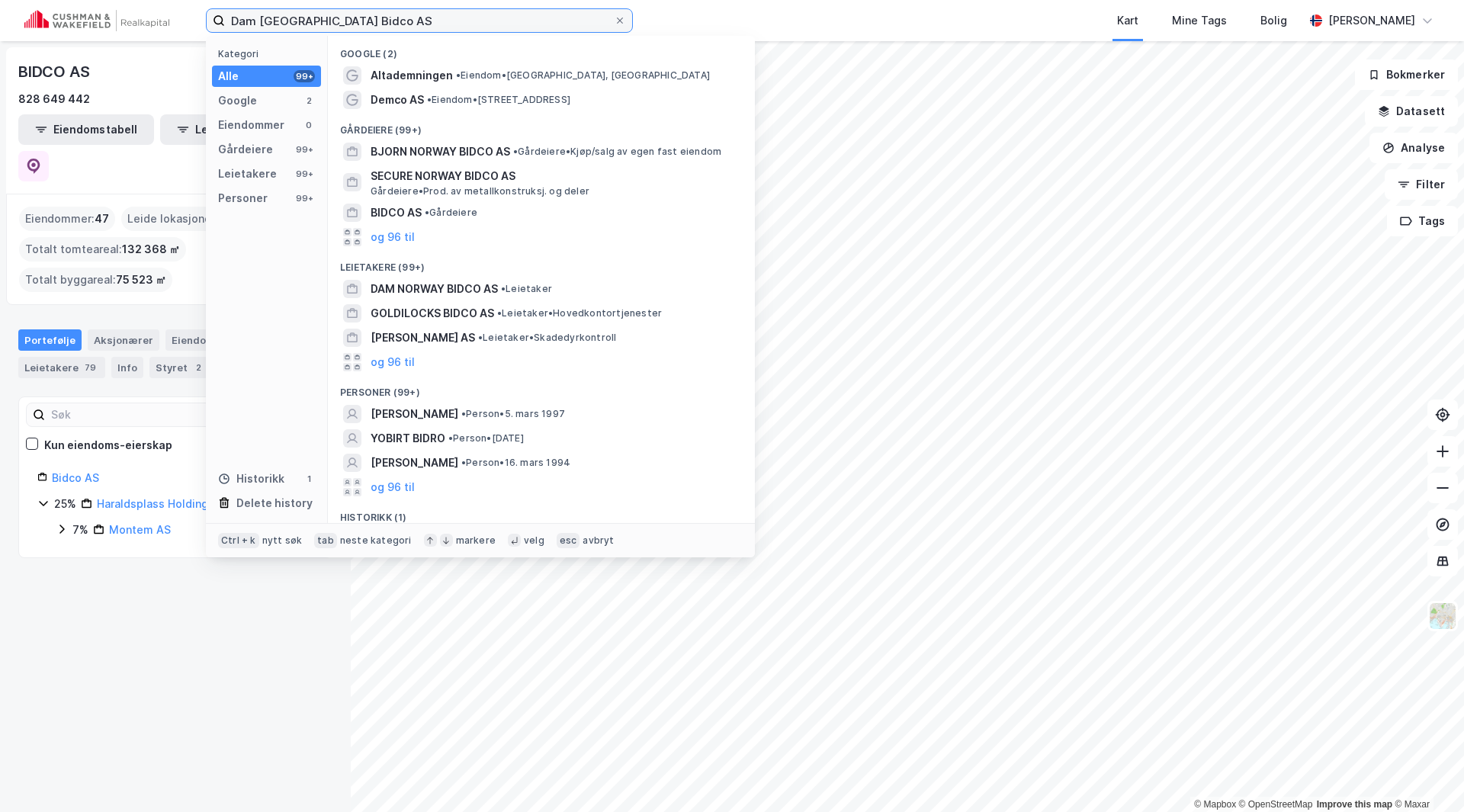
drag, startPoint x: 367, startPoint y: 22, endPoint x: 219, endPoint y: 35, distance: 148.6
click at [202, 27] on div "Dam [GEOGRAPHIC_DATA] Bidco AS Kategori Alle 99+ Google 2 Eiendommer 0 Gårdeier…" at bounding box center [732, 21] width 1464 height 41
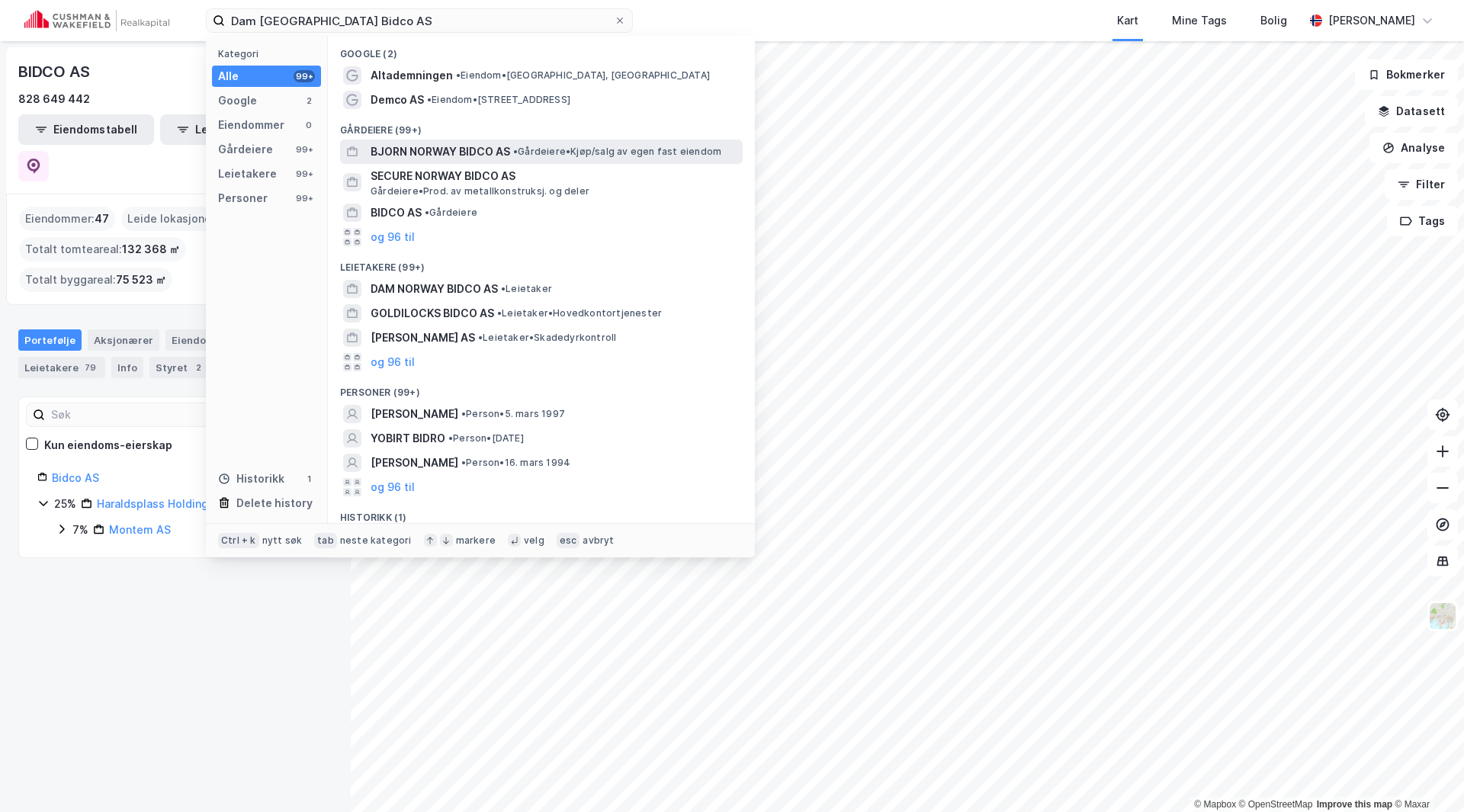
click at [424, 154] on span "BJORN NORWAY BIDCO AS" at bounding box center [440, 151] width 140 height 19
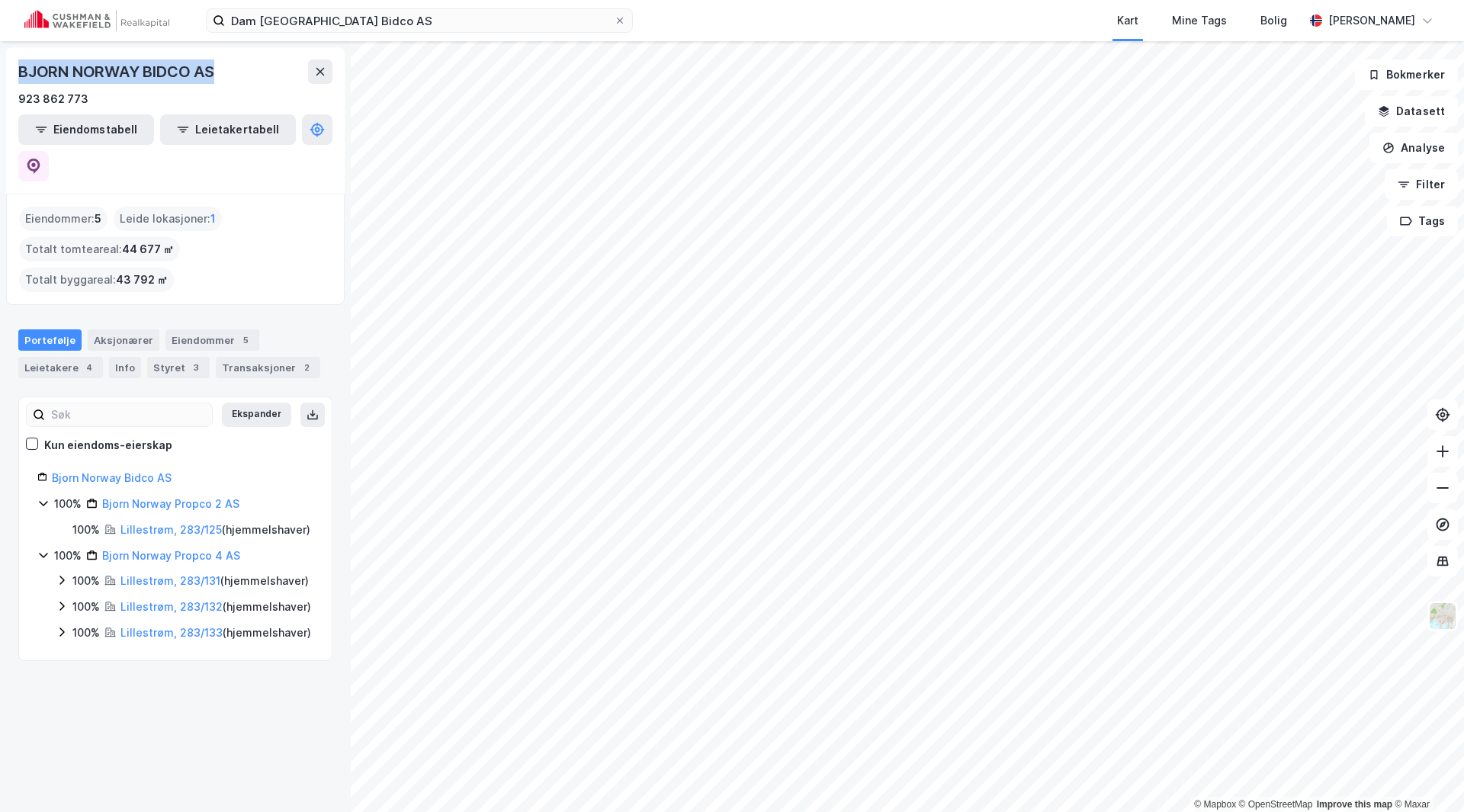
drag, startPoint x: 22, startPoint y: 69, endPoint x: 214, endPoint y: 67, distance: 192.0
click at [214, 67] on div "BJORN NORWAY BIDCO AS" at bounding box center [118, 71] width 199 height 25
